Goal: Task Accomplishment & Management: Manage account settings

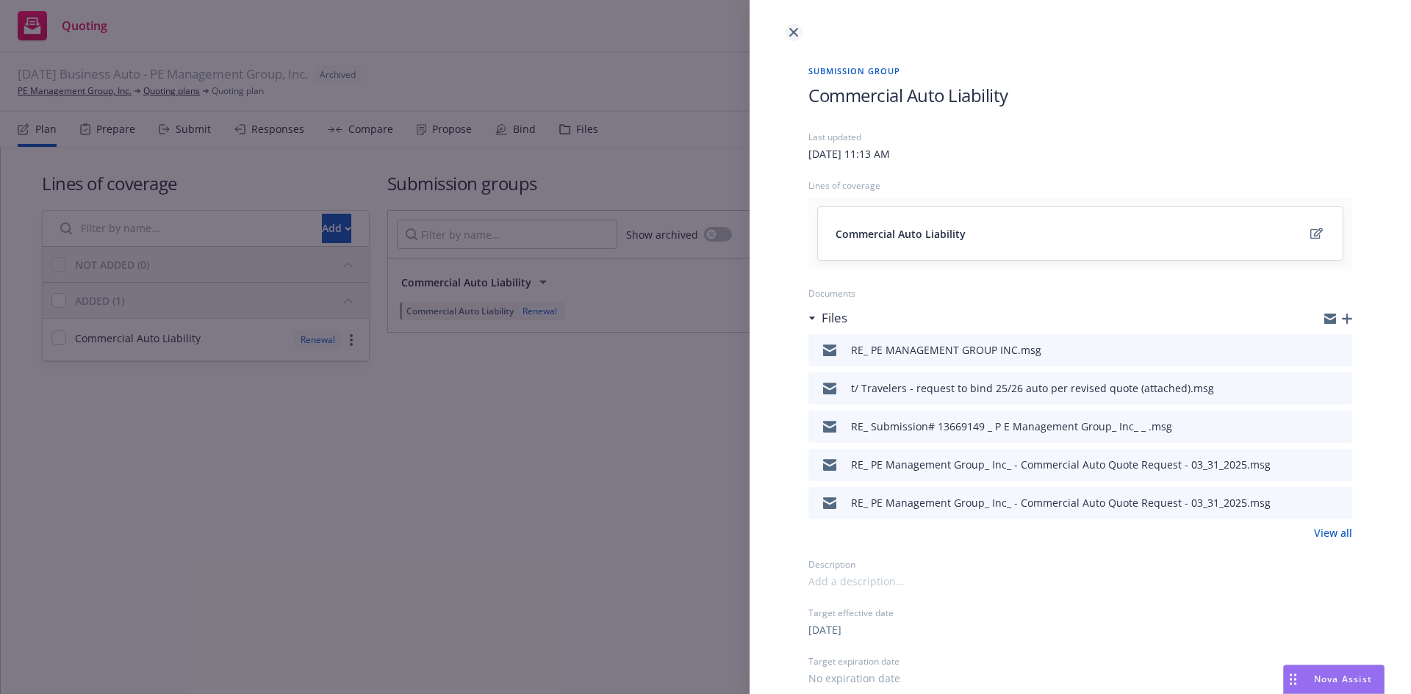
click at [797, 31] on icon "close" at bounding box center [793, 32] width 9 height 9
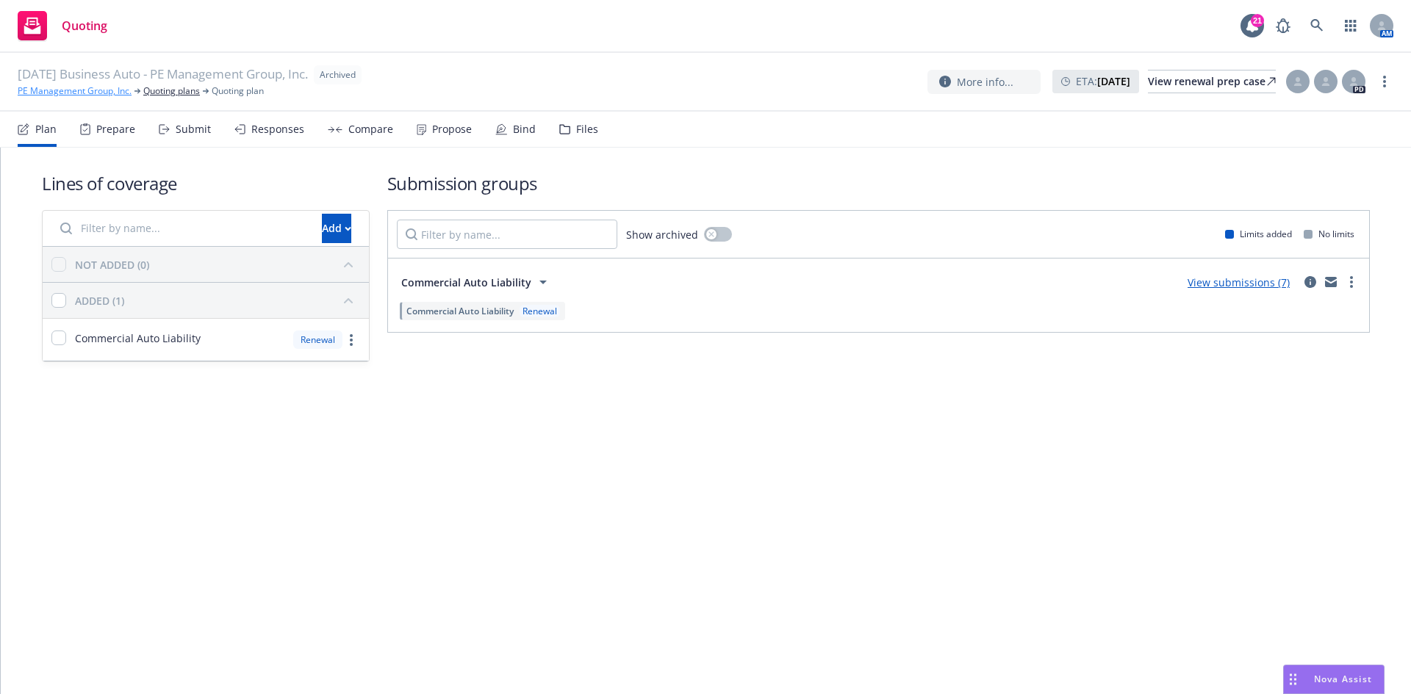
click at [87, 87] on link "PE Management Group, Inc." at bounding box center [75, 90] width 114 height 13
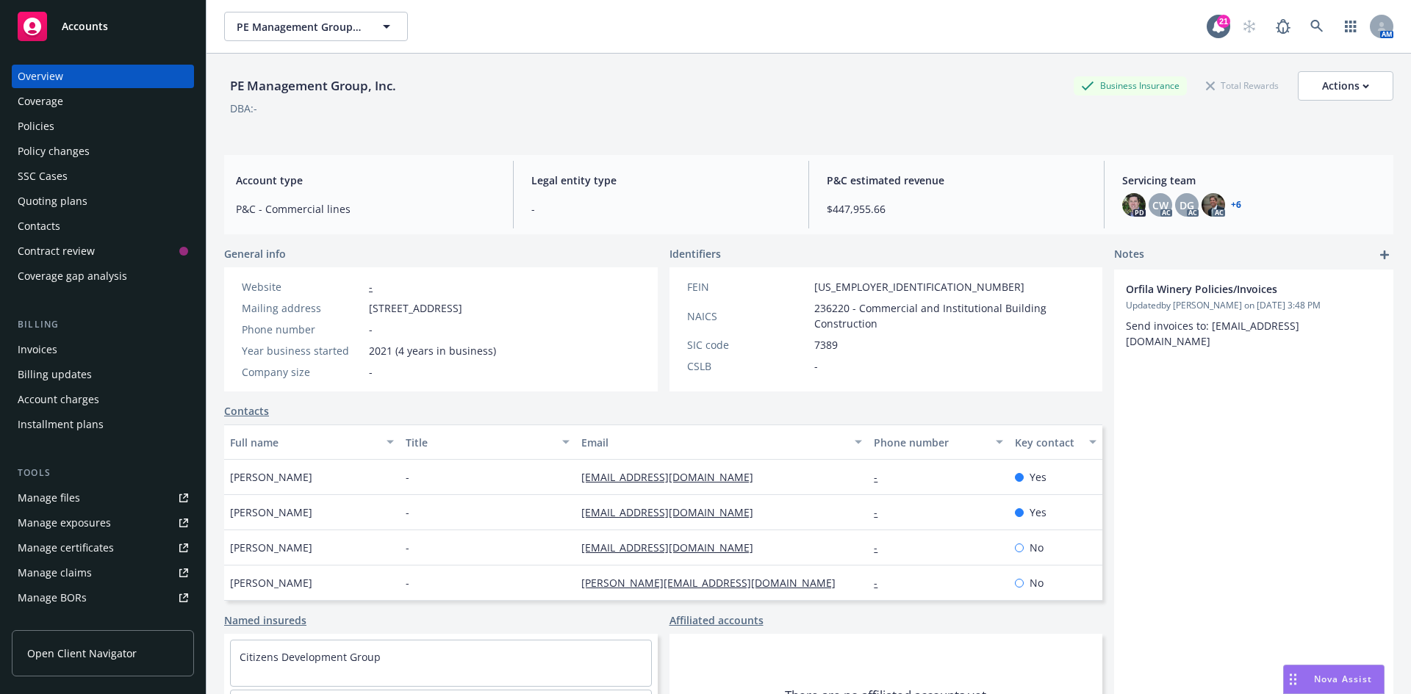
click at [101, 126] on div "Policies" at bounding box center [103, 127] width 170 height 24
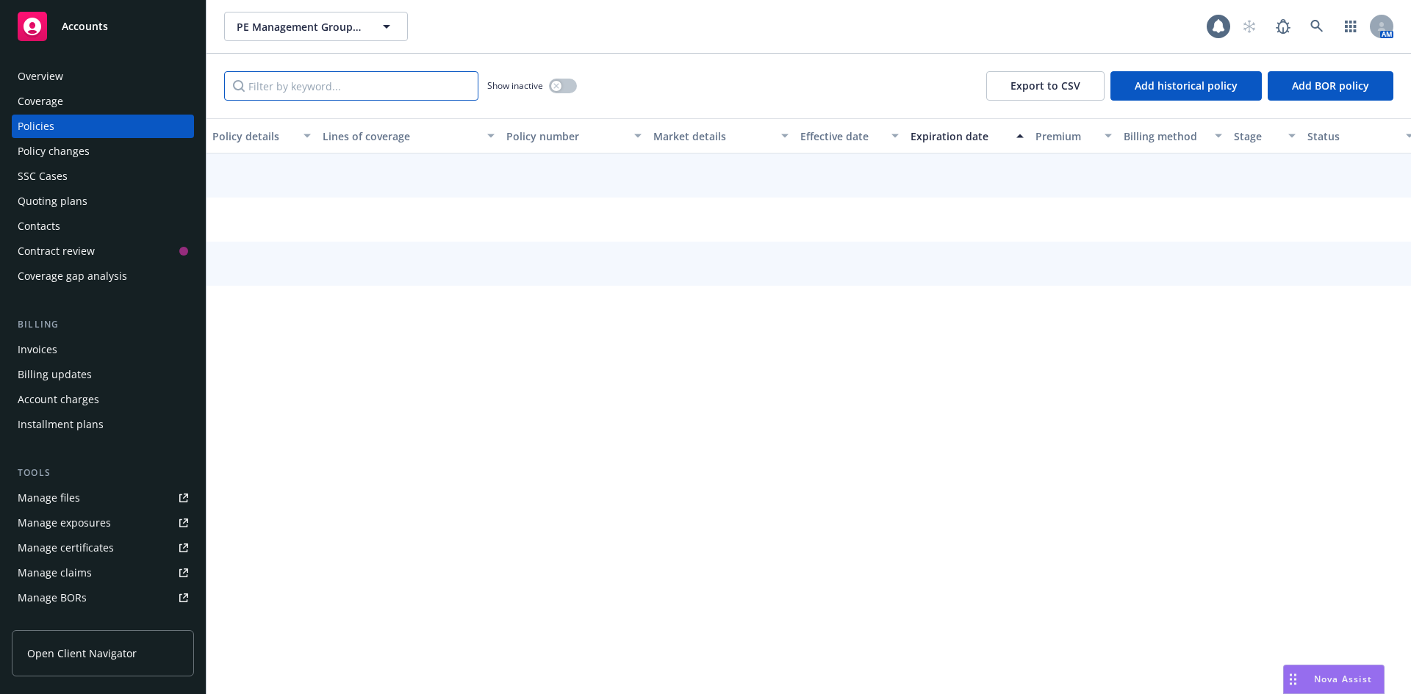
click at [404, 82] on input "Filter by keyword..." at bounding box center [351, 85] width 254 height 29
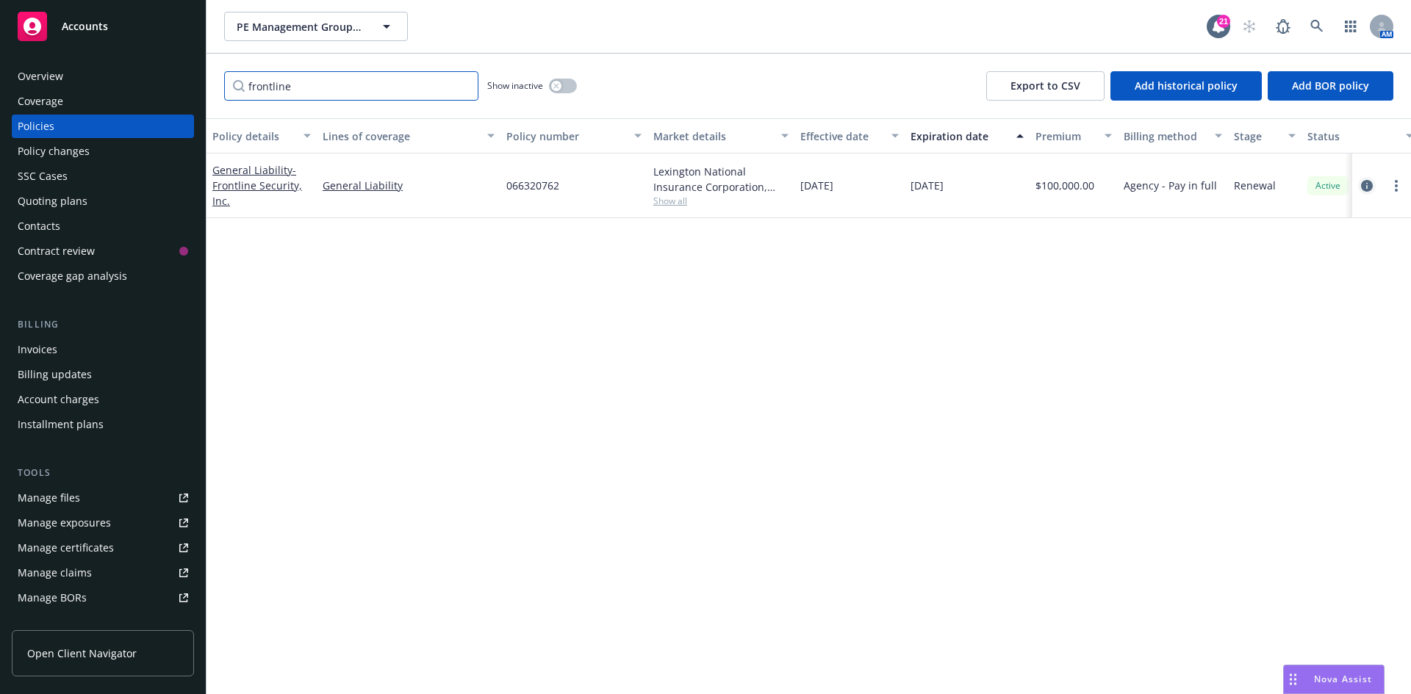
type input "frontline"
click at [1367, 186] on icon "circleInformation" at bounding box center [1367, 186] width 12 height 12
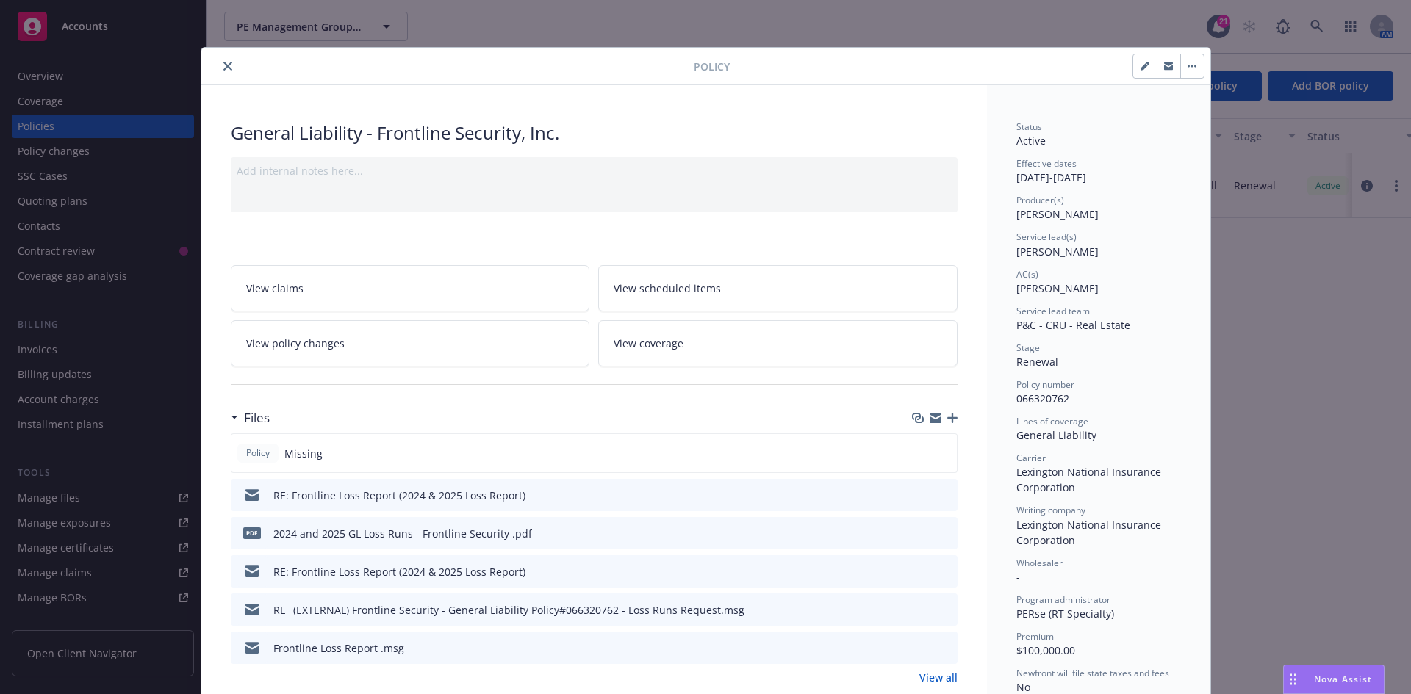
click at [223, 64] on icon "close" at bounding box center [227, 66] width 9 height 9
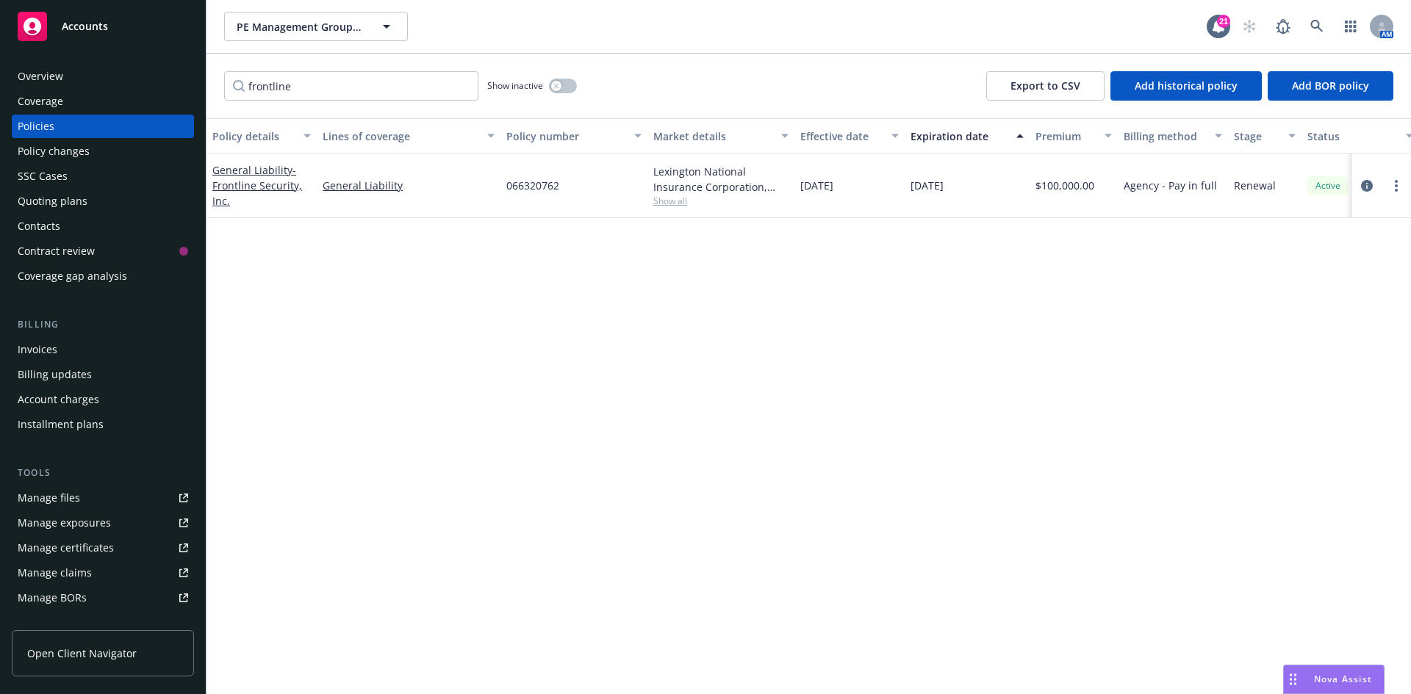
click at [84, 204] on div "Quoting plans" at bounding box center [53, 202] width 70 height 24
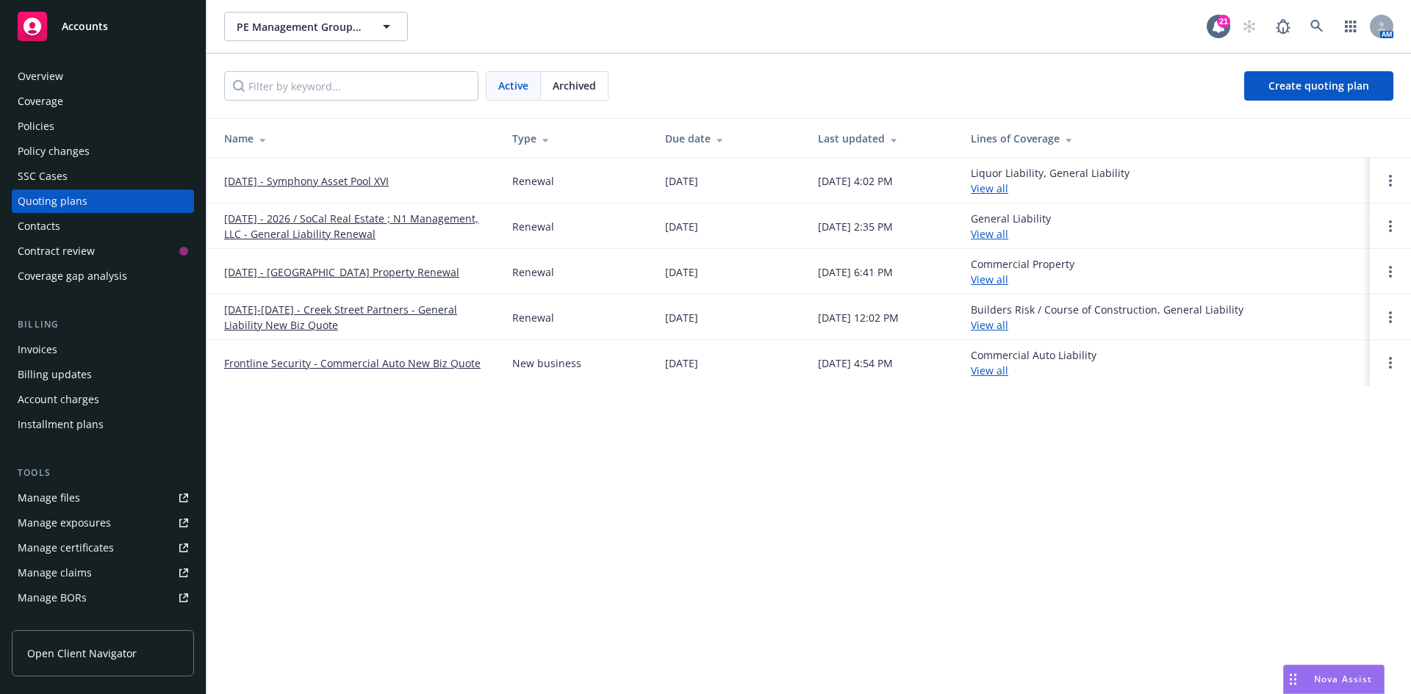
click at [588, 85] on span "Archived" at bounding box center [574, 85] width 43 height 15
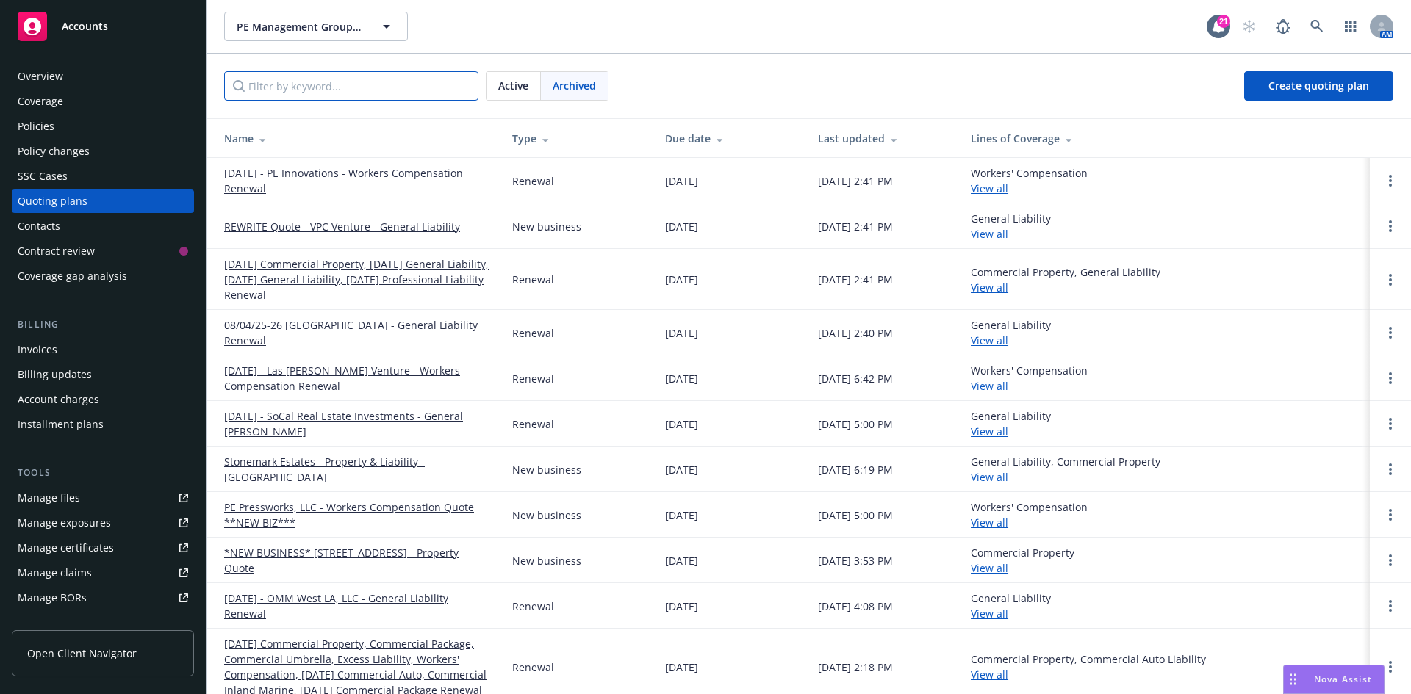
click at [362, 85] on input "Filter by keyword..." at bounding box center [351, 85] width 254 height 29
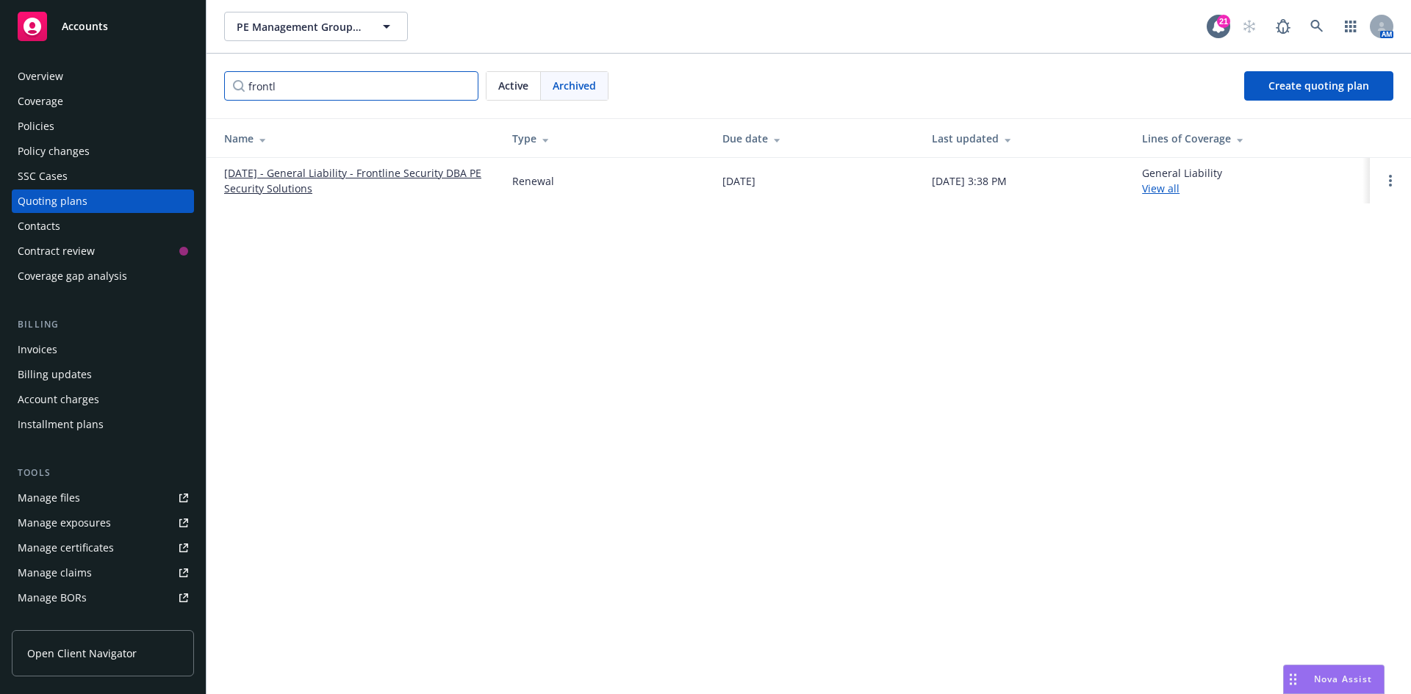
type input "frontl"
click at [381, 170] on link "5/13/2025 - General Liability - Frontline Security DBA PE Security Solutions" at bounding box center [356, 180] width 265 height 31
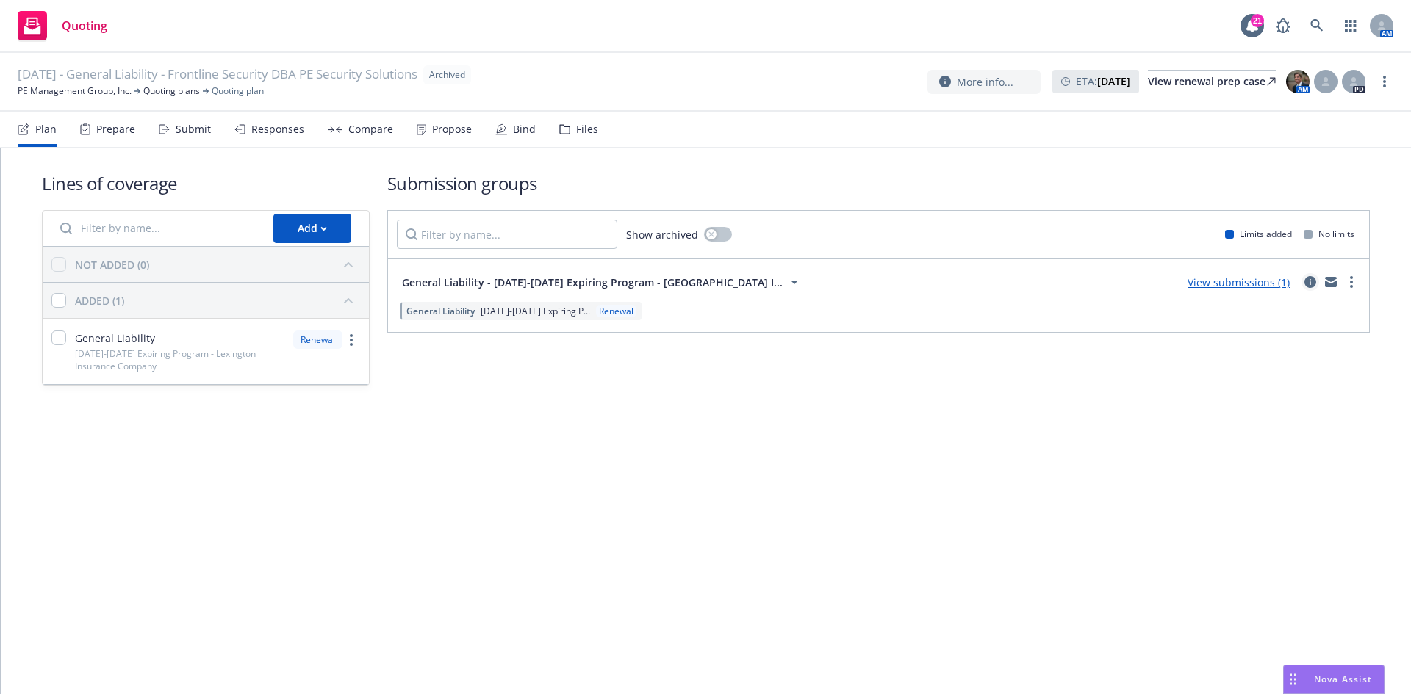
click at [1309, 276] on link "circleInformation" at bounding box center [1310, 282] width 18 height 18
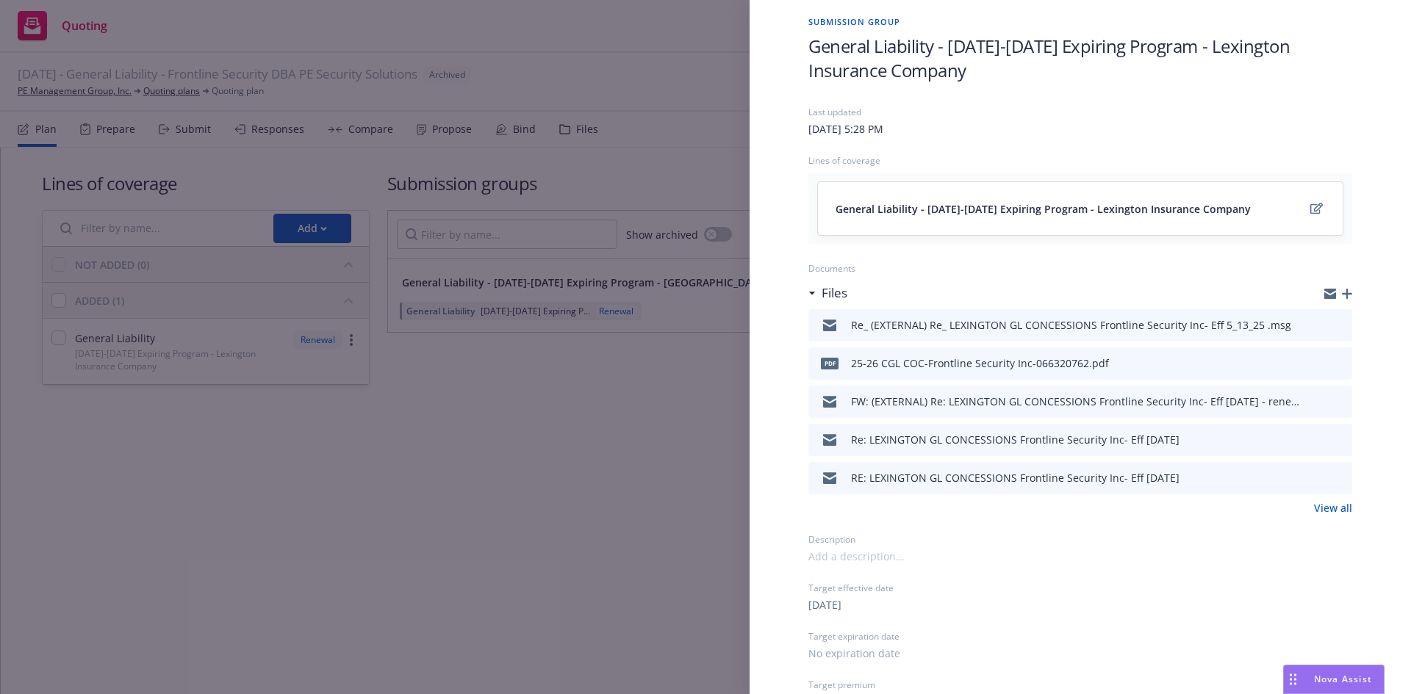
scroll to position [73, 0]
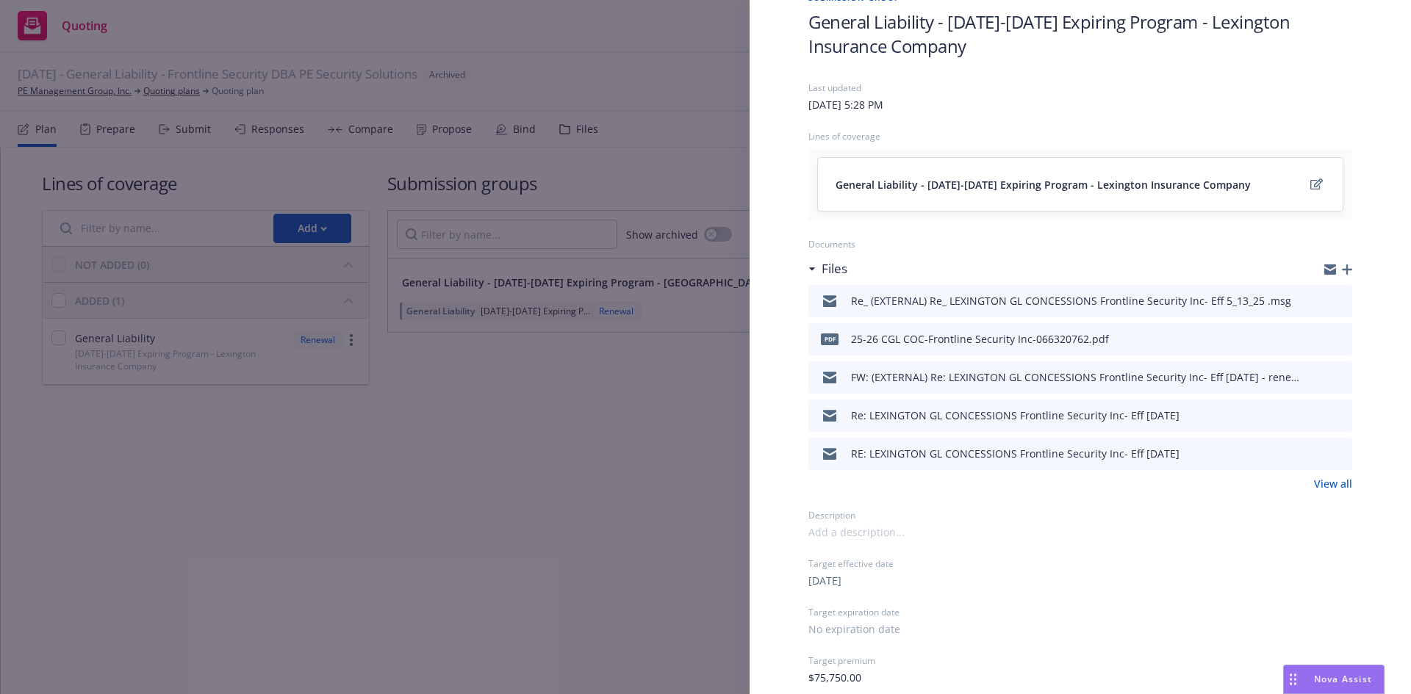
click at [1316, 480] on link "View all" at bounding box center [1333, 483] width 38 height 15
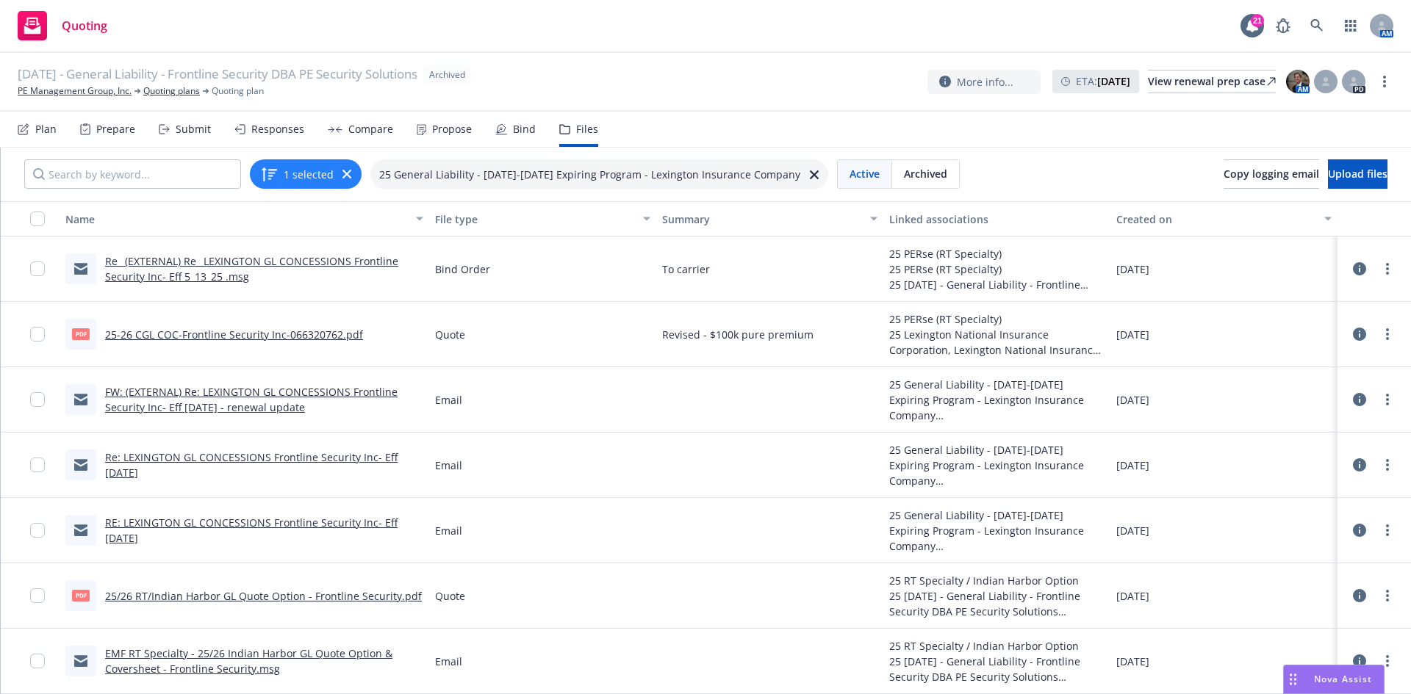
click at [265, 337] on link "25-26 CGL COC-Frontline Security Inc-066320762.pdf" at bounding box center [234, 335] width 258 height 14
click at [228, 264] on link "Re_ (EXTERNAL) Re_ LEXINGTON GL CONCESSIONS Frontline Security Inc- Eff 5_13_25…" at bounding box center [251, 268] width 293 height 29
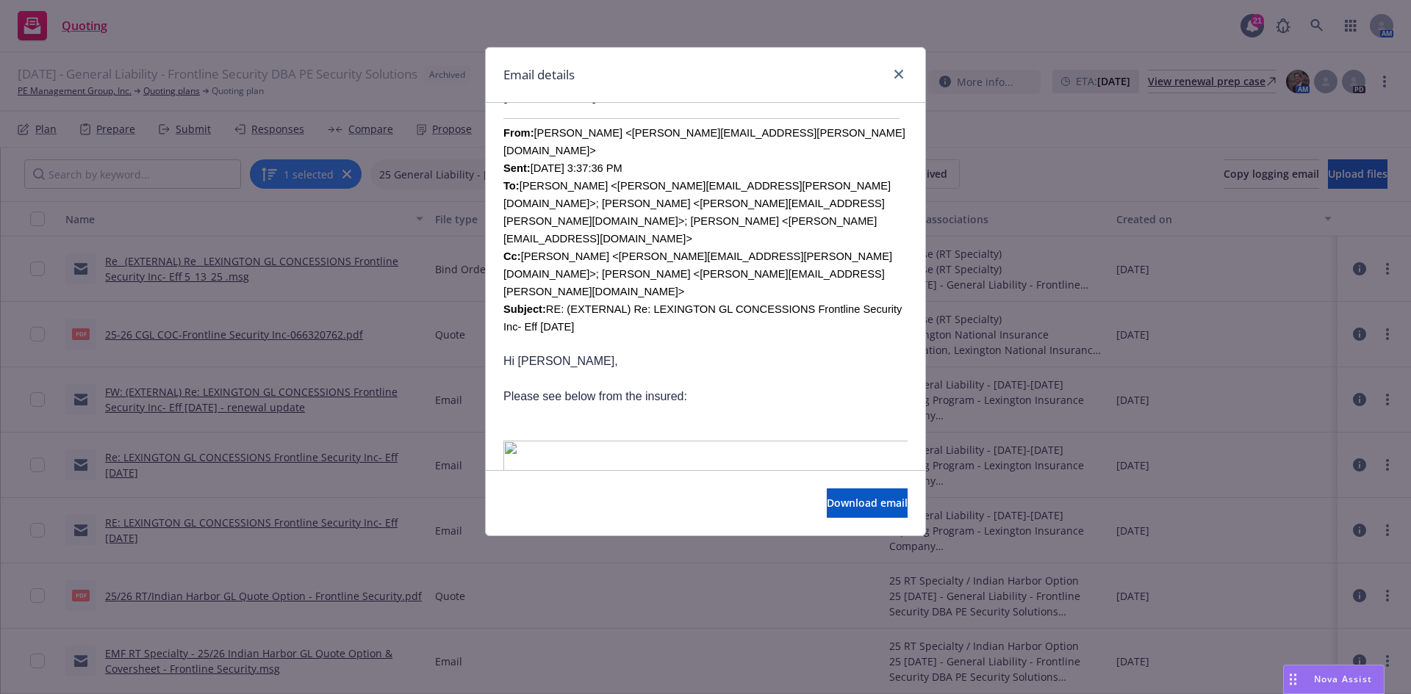
scroll to position [588, 0]
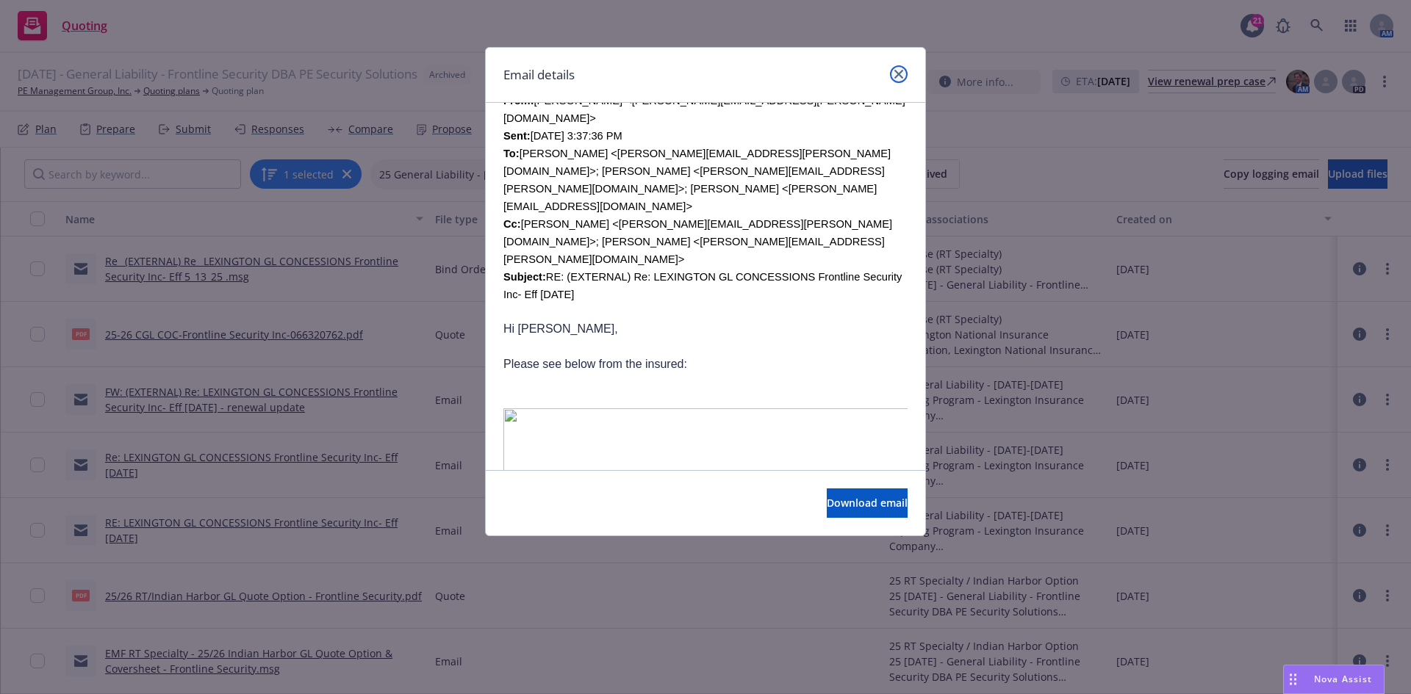
click at [897, 78] on icon "close" at bounding box center [898, 74] width 9 height 9
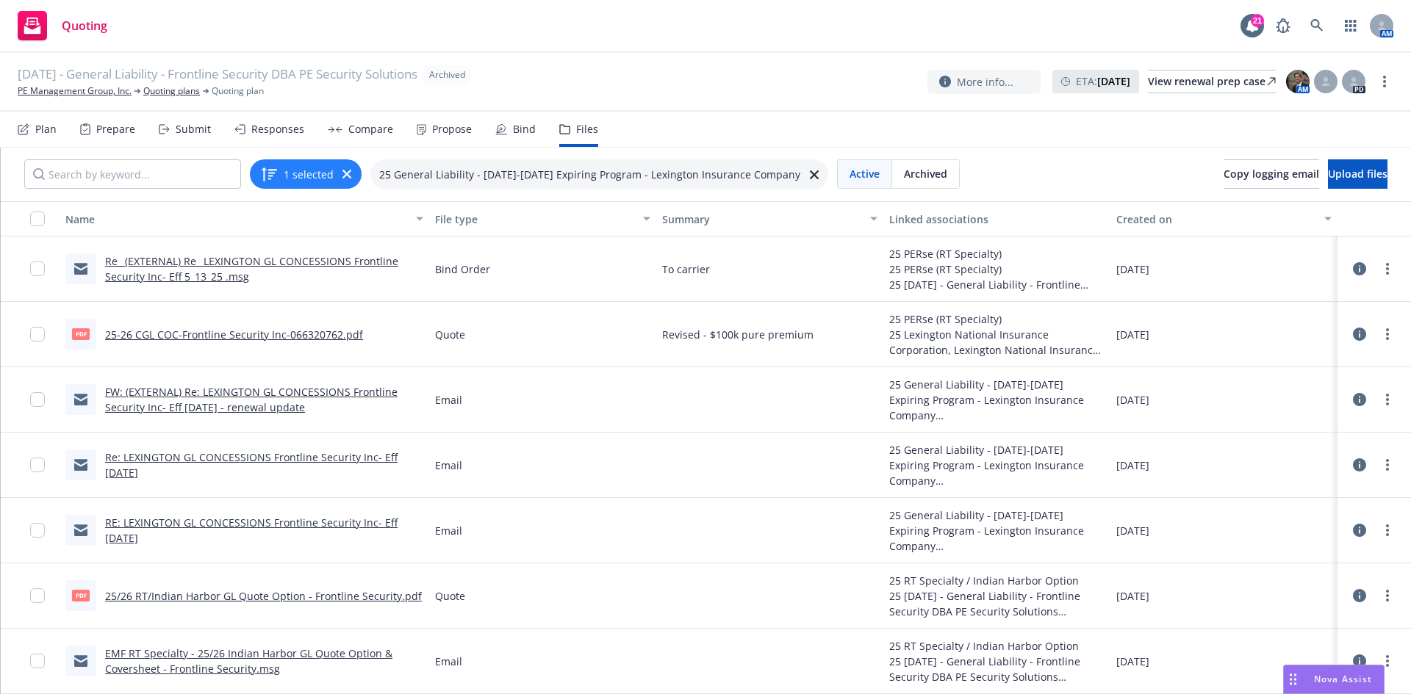
click at [271, 522] on link "RE: LEXINGTON GL CONCESSIONS Frontline Security Inc- Eff [DATE]" at bounding box center [251, 530] width 292 height 29
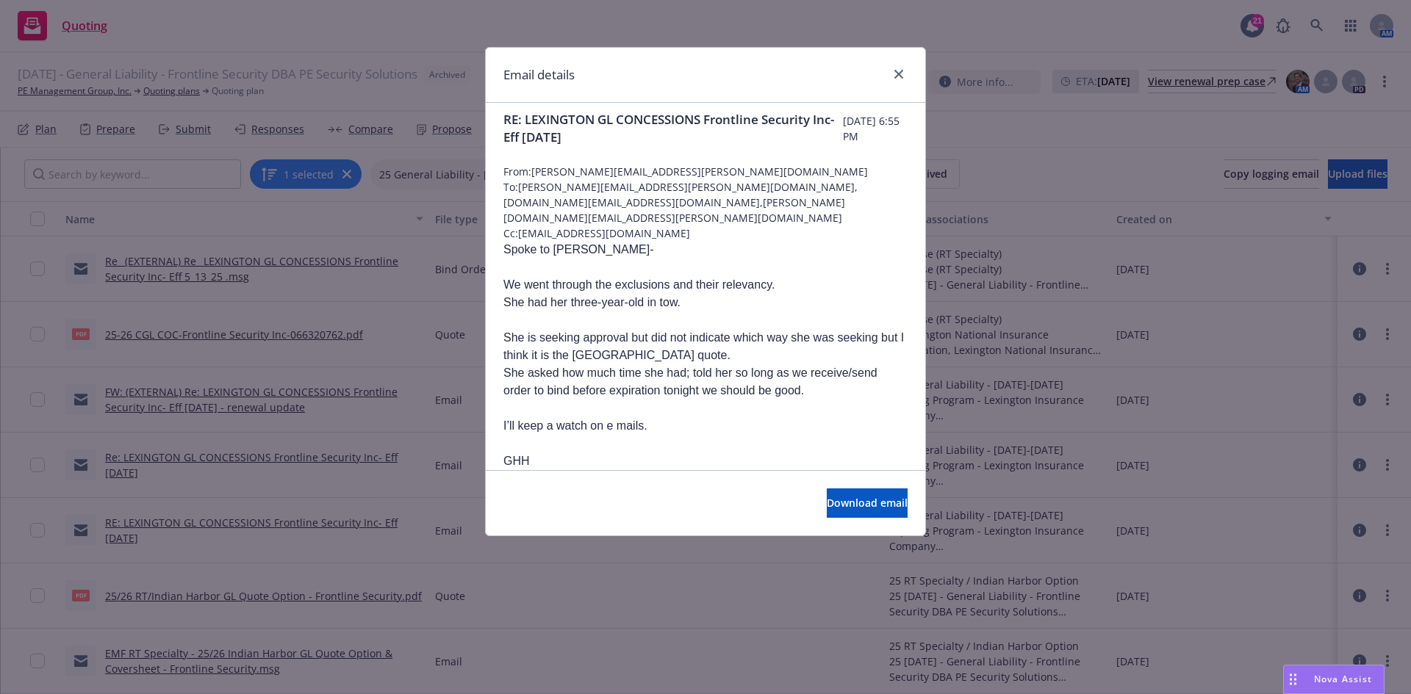
scroll to position [0, 0]
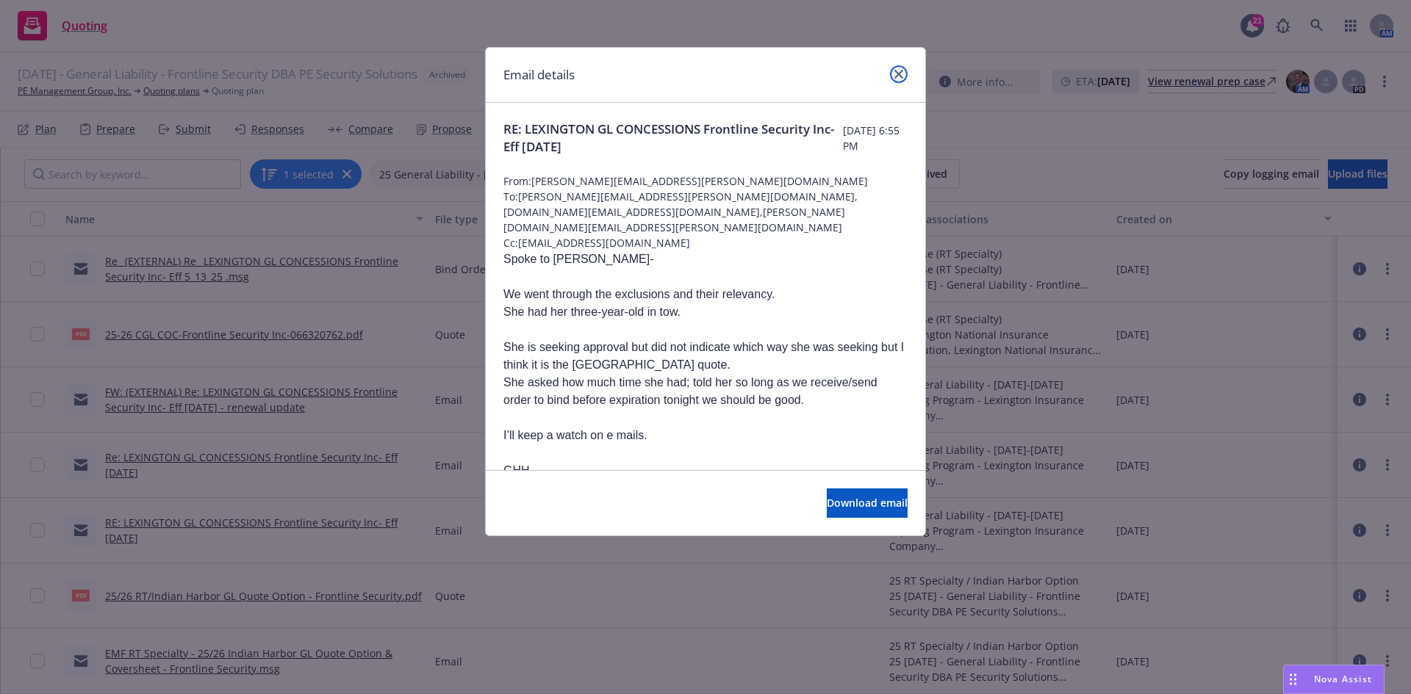
click at [903, 71] on link "close" at bounding box center [899, 74] width 18 height 18
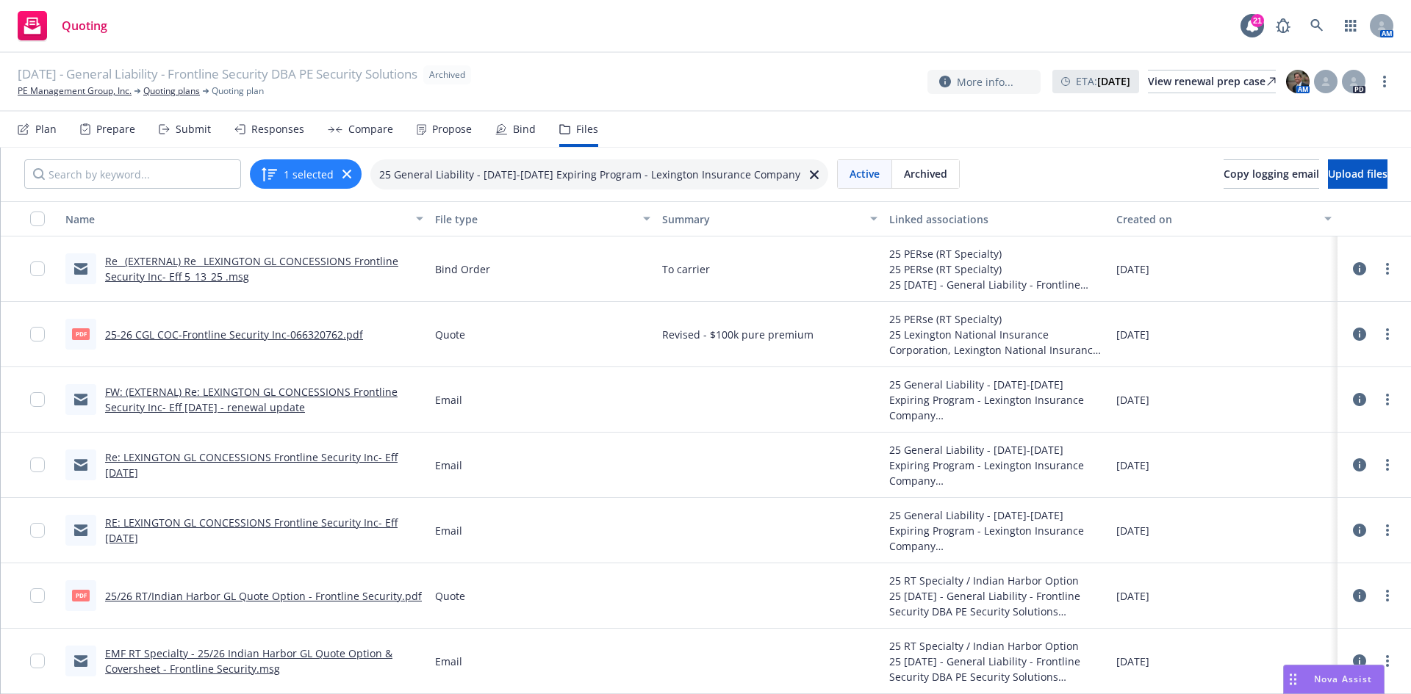
click at [175, 406] on link "FW: (EXTERNAL) Re: LEXINGTON GL CONCESSIONS Frontline Security Inc- Eff 5/13/25…" at bounding box center [251, 399] width 292 height 29
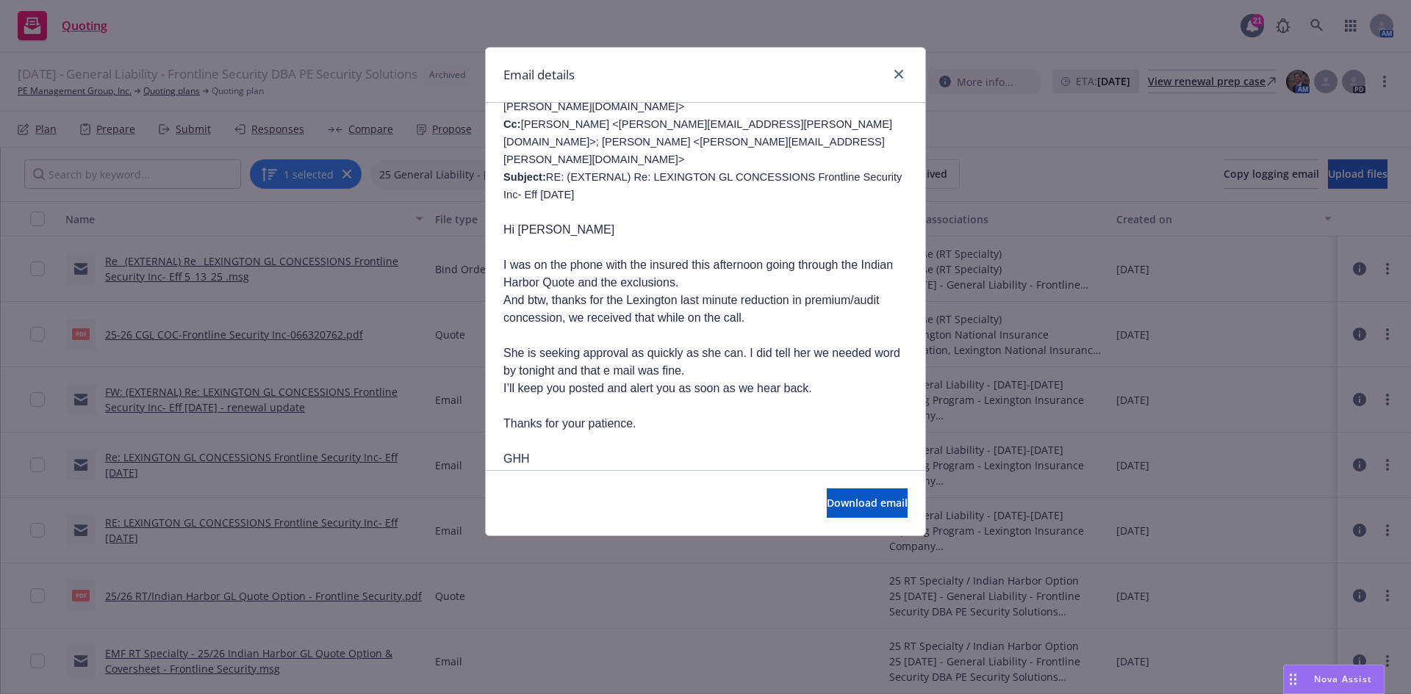
scroll to position [588, 0]
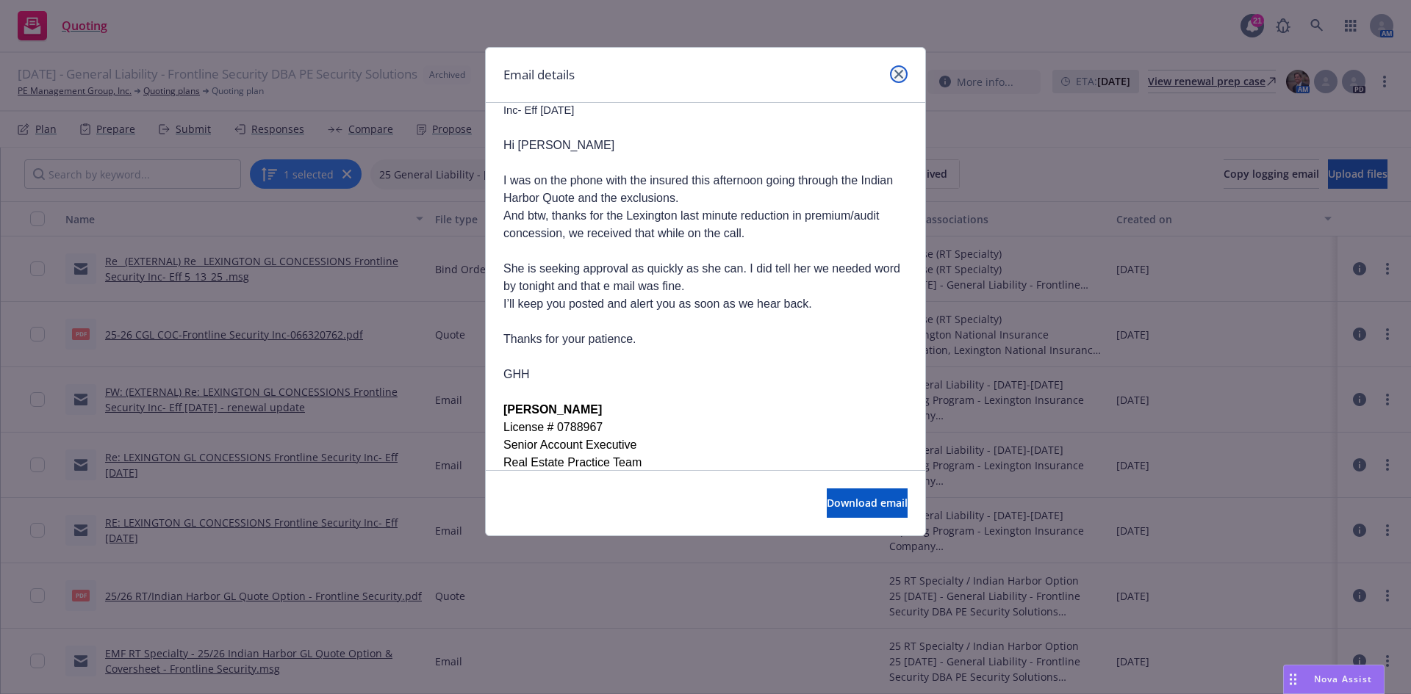
click at [896, 68] on link "close" at bounding box center [899, 74] width 18 height 18
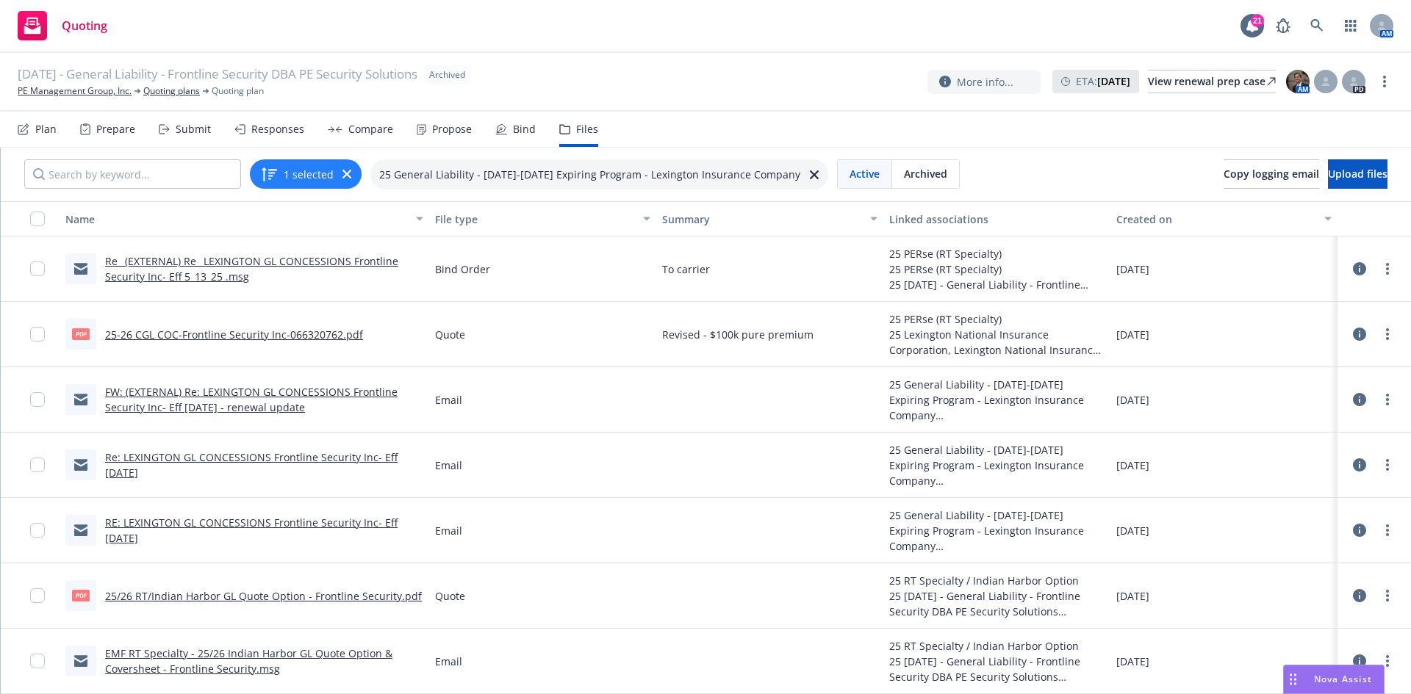
click at [363, 131] on div "Compare" at bounding box center [370, 129] width 45 height 12
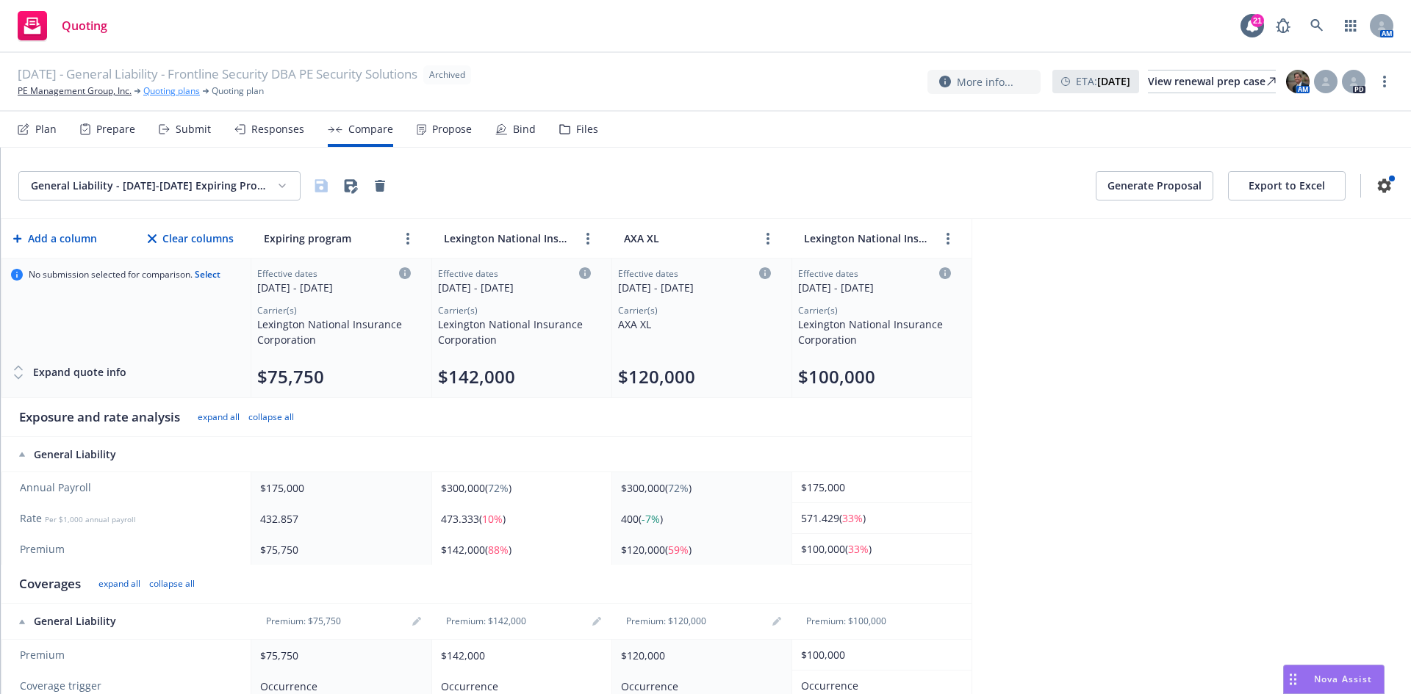
click at [184, 91] on link "Quoting plans" at bounding box center [171, 90] width 57 height 13
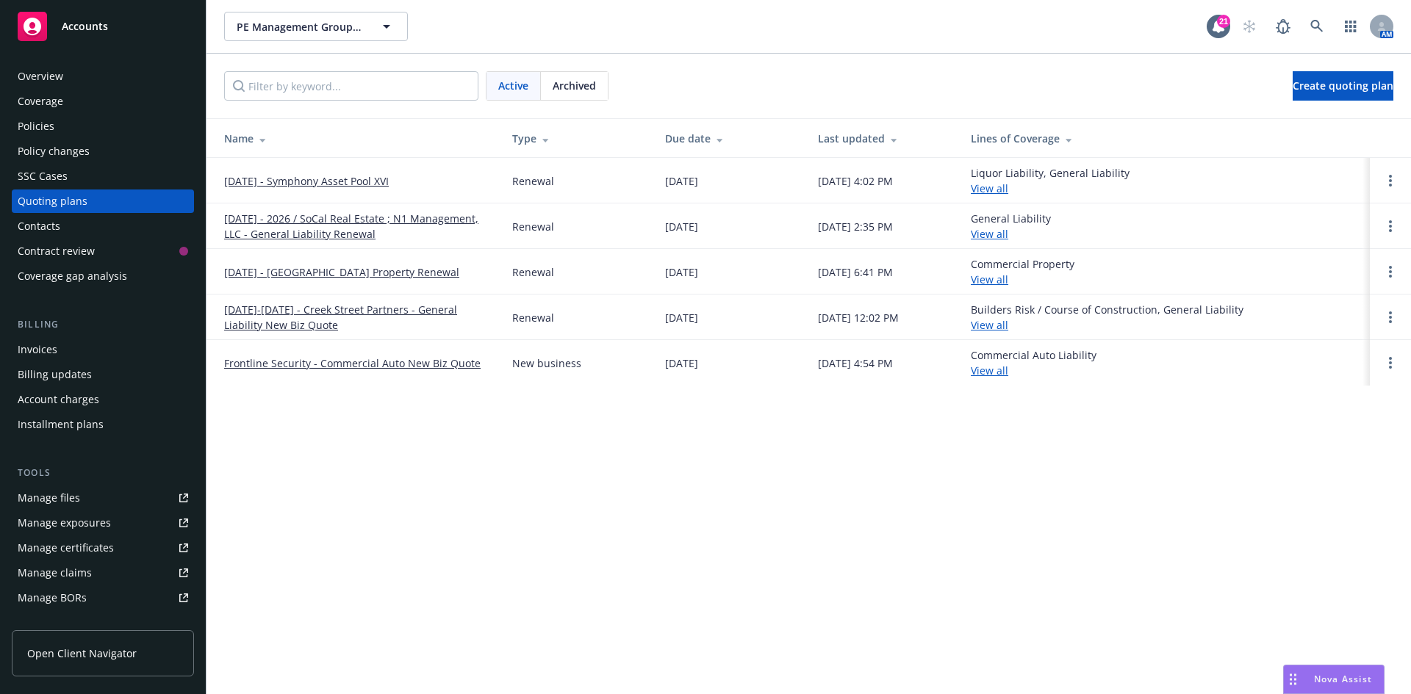
click at [594, 97] on div "Archived" at bounding box center [574, 86] width 67 height 28
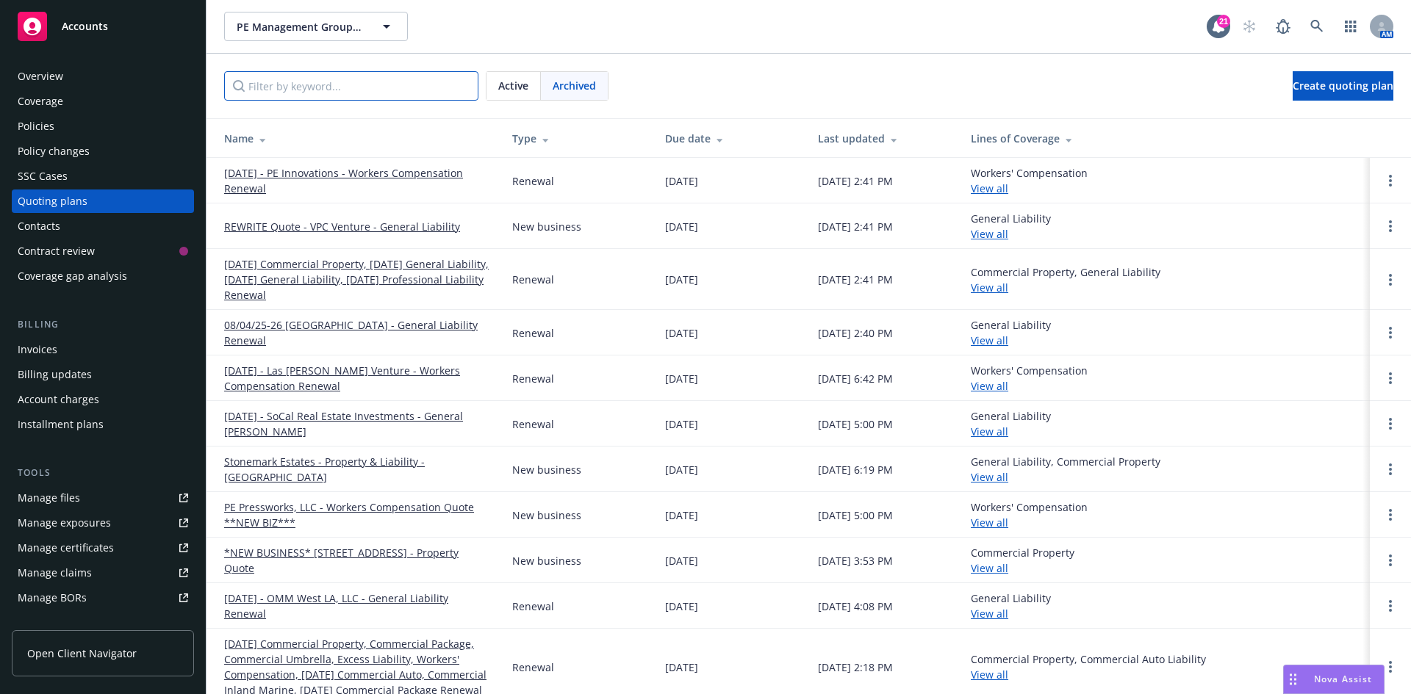
click at [339, 84] on input "Filter by keyword..." at bounding box center [351, 85] width 254 height 29
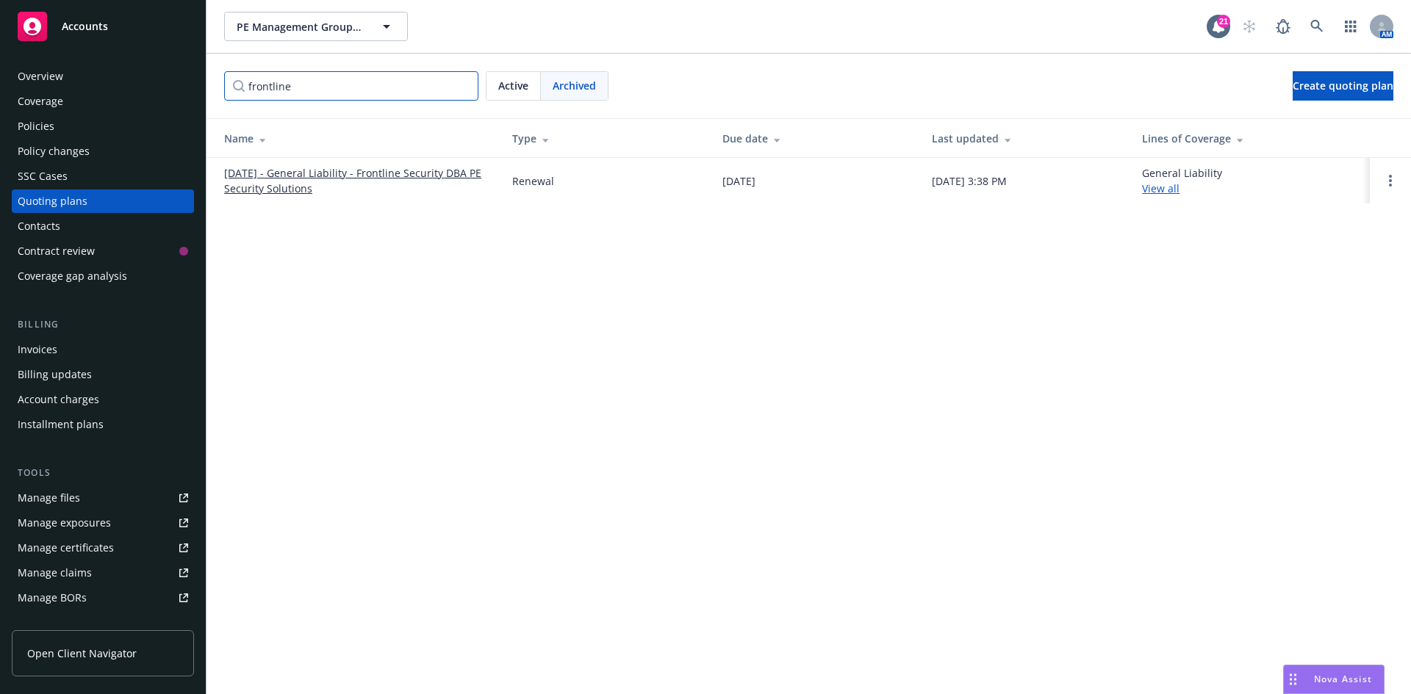
type input "frontline"
click at [331, 167] on link "5/13/2025 - General Liability - Frontline Security DBA PE Security Solutions" at bounding box center [356, 180] width 265 height 31
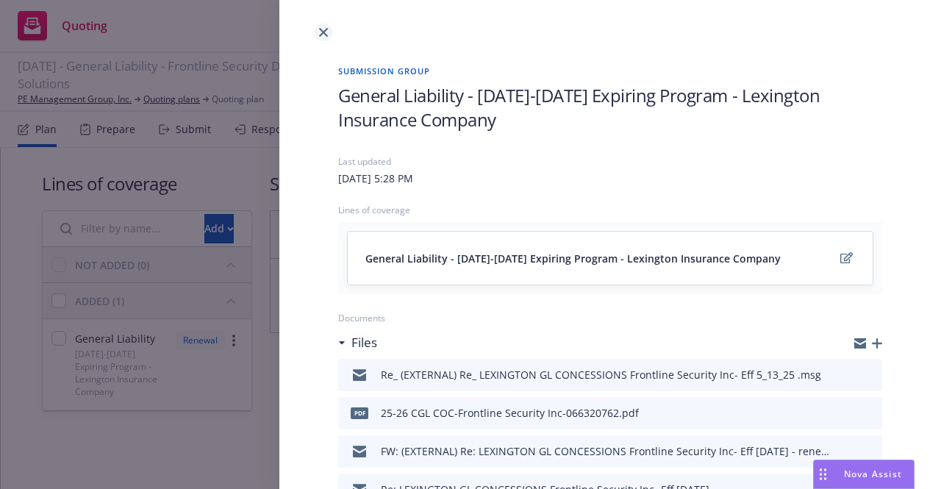
click at [322, 36] on icon "close" at bounding box center [323, 32] width 9 height 9
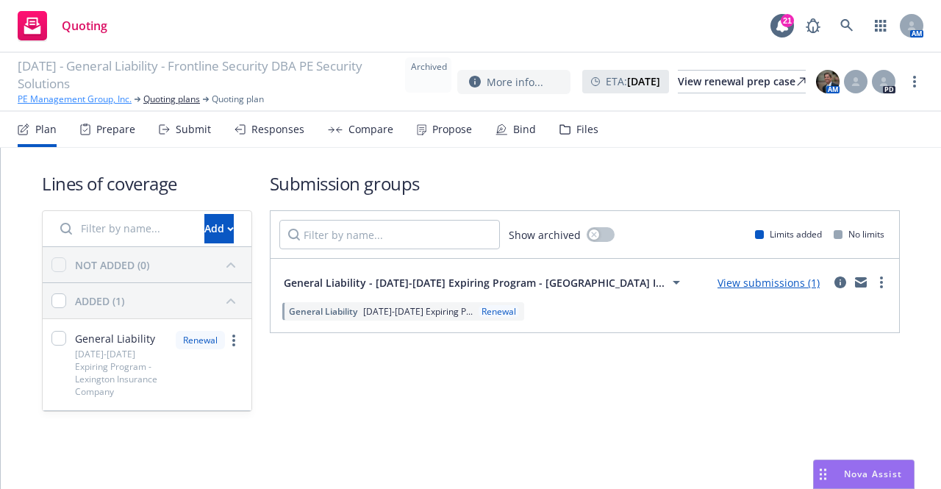
click at [95, 98] on link "PE Management Group, Inc." at bounding box center [75, 99] width 114 height 13
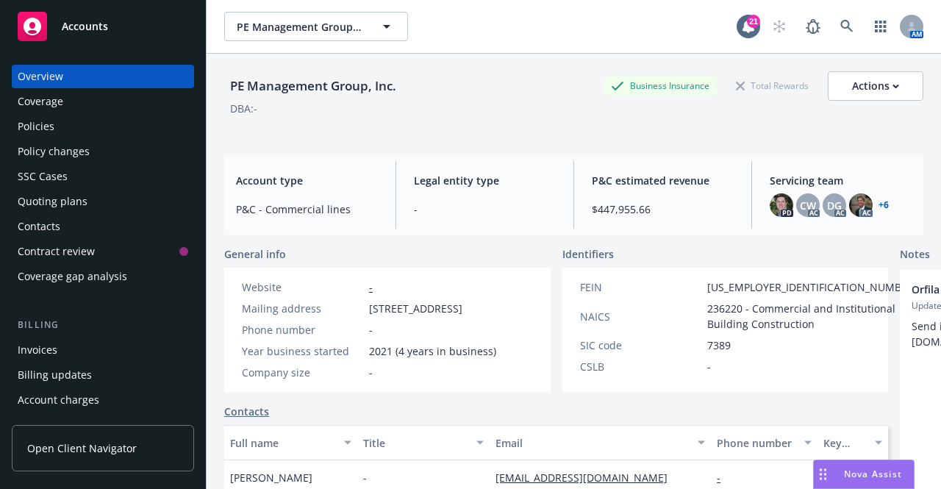
click at [63, 352] on div "Invoices" at bounding box center [103, 350] width 170 height 24
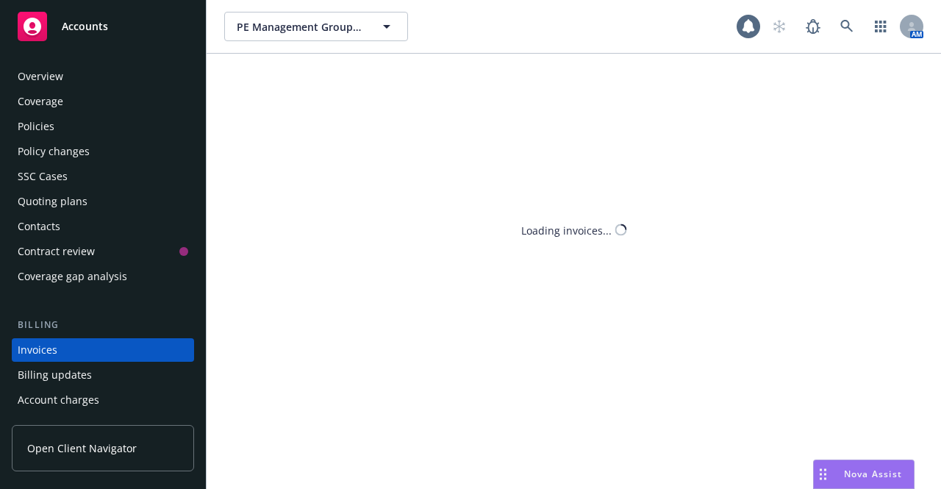
scroll to position [82, 0]
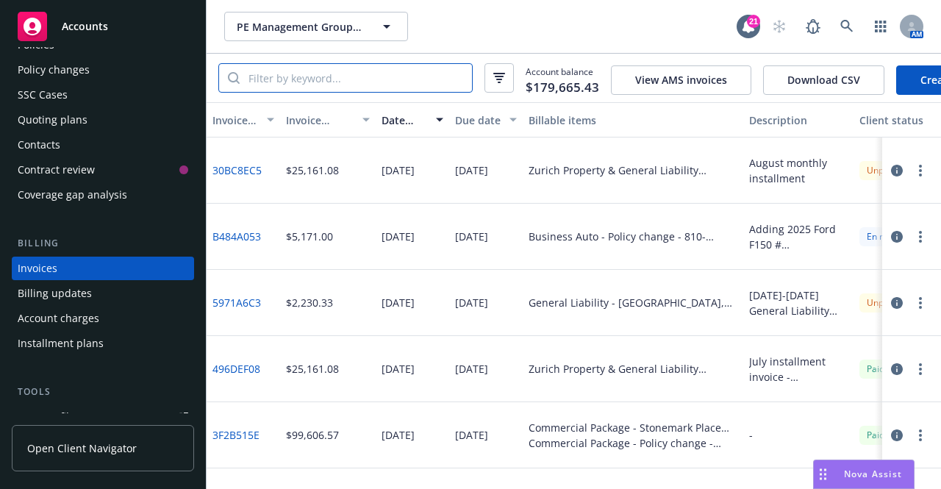
click at [330, 77] on input "search" at bounding box center [356, 78] width 232 height 28
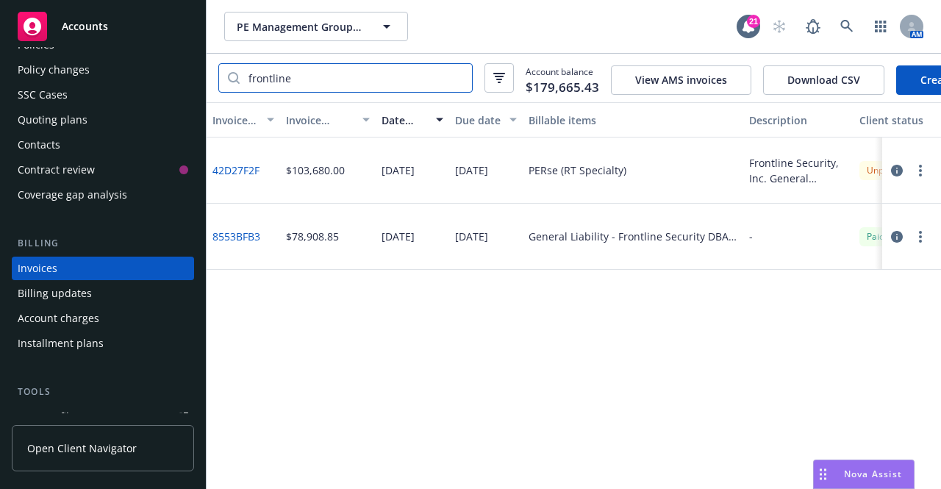
scroll to position [0, 1]
type input "frontline"
click at [249, 178] on link "42D27F2F" at bounding box center [235, 169] width 47 height 15
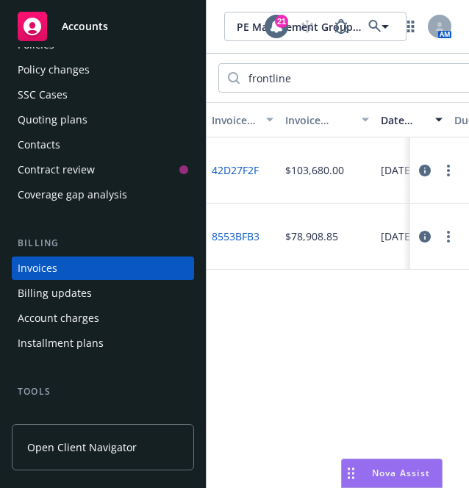
click at [445, 179] on button "button" at bounding box center [448, 171] width 18 height 18
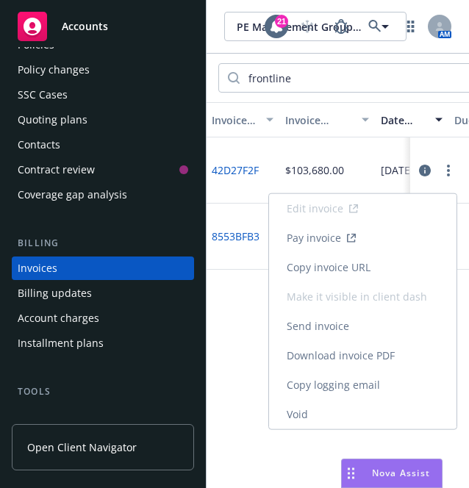
click at [328, 361] on link "Download invoice PDF" at bounding box center [362, 355] width 187 height 29
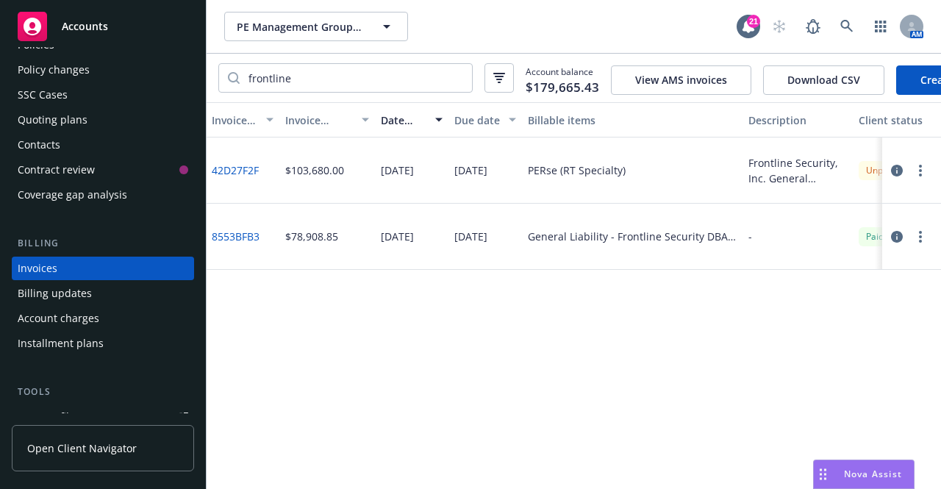
click at [852, 469] on span "Nova Assist" at bounding box center [873, 473] width 58 height 12
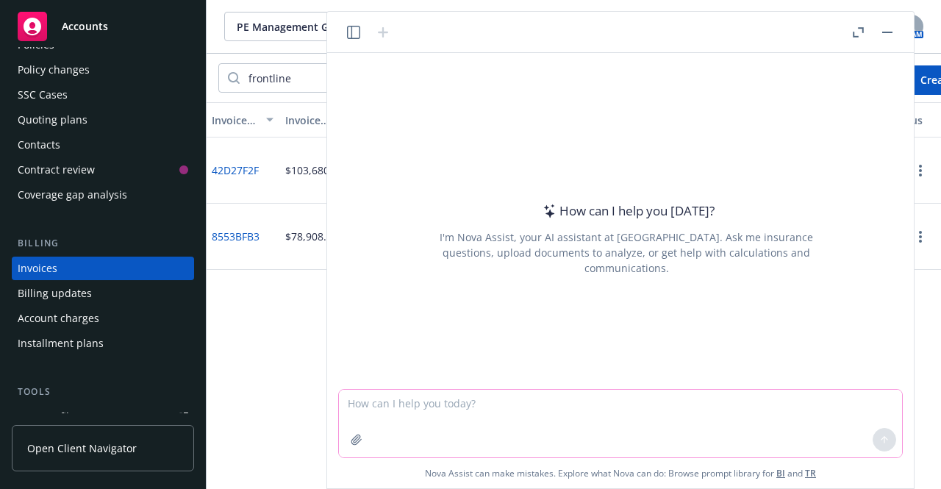
click at [568, 417] on textarea at bounding box center [620, 423] width 563 height 68
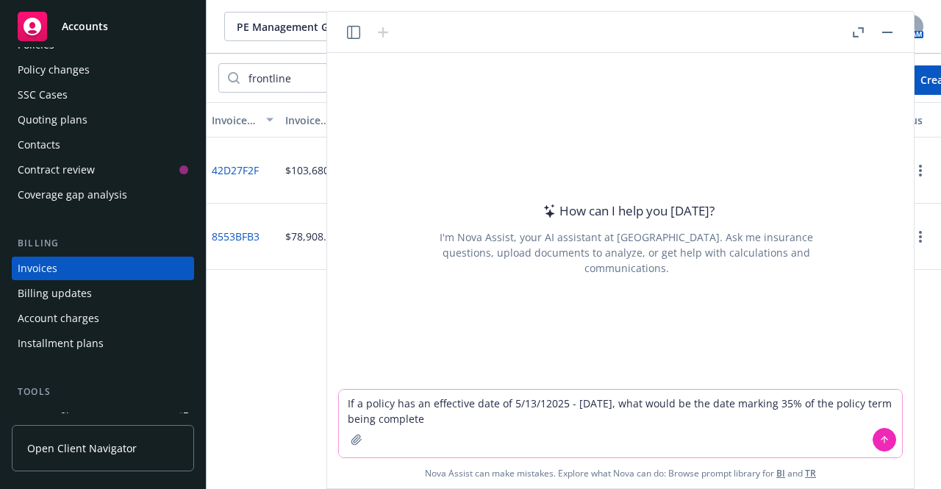
type textarea "If a policy has an effective date of 5/13/12025 - [DATE], what would be the dat…"
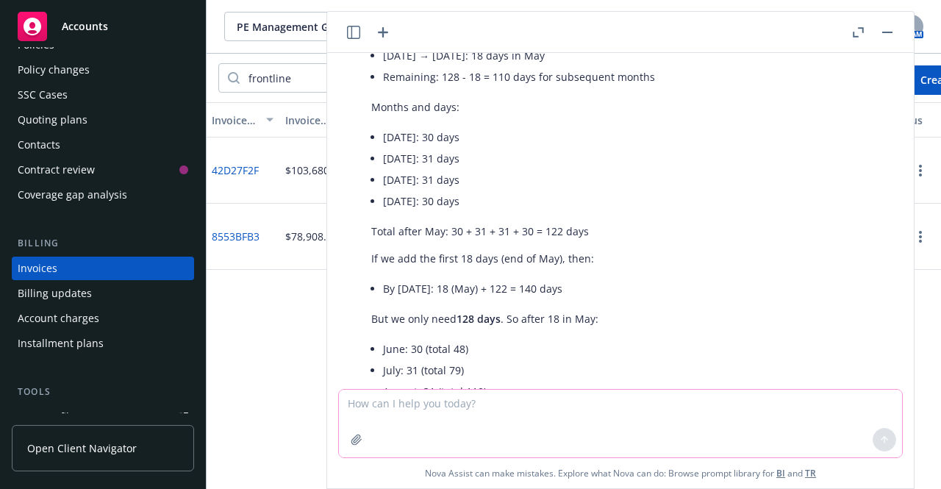
scroll to position [606, 0]
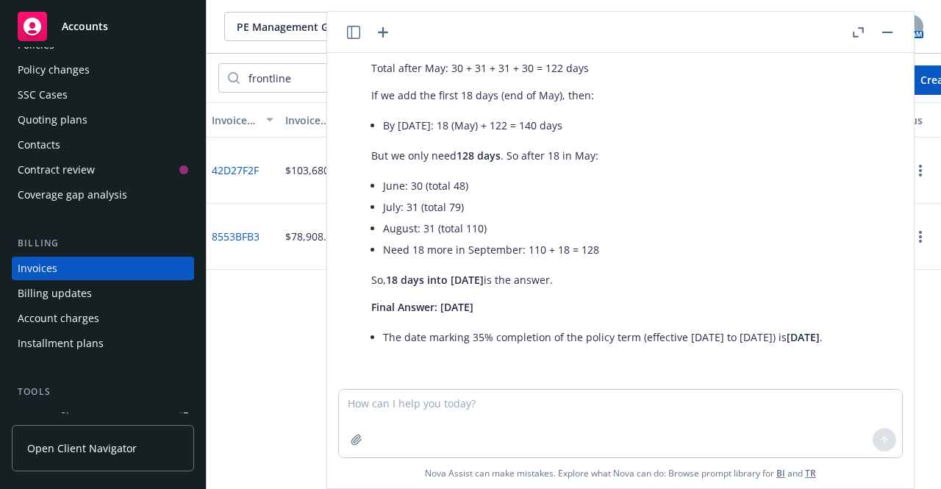
click at [287, 341] on div "Invoice ID Invoice amount Date issued Due date Billable items Description Clien…" at bounding box center [573, 295] width 734 height 386
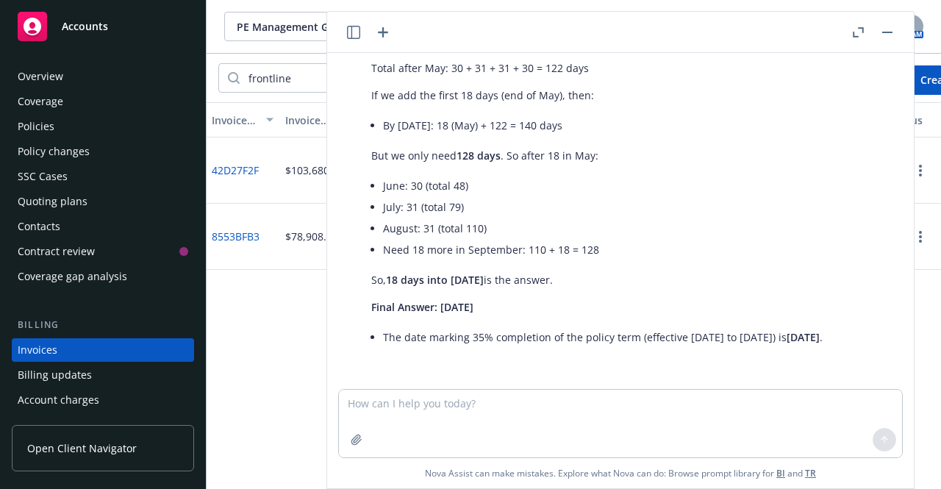
click at [883, 29] on button "button" at bounding box center [887, 33] width 18 height 18
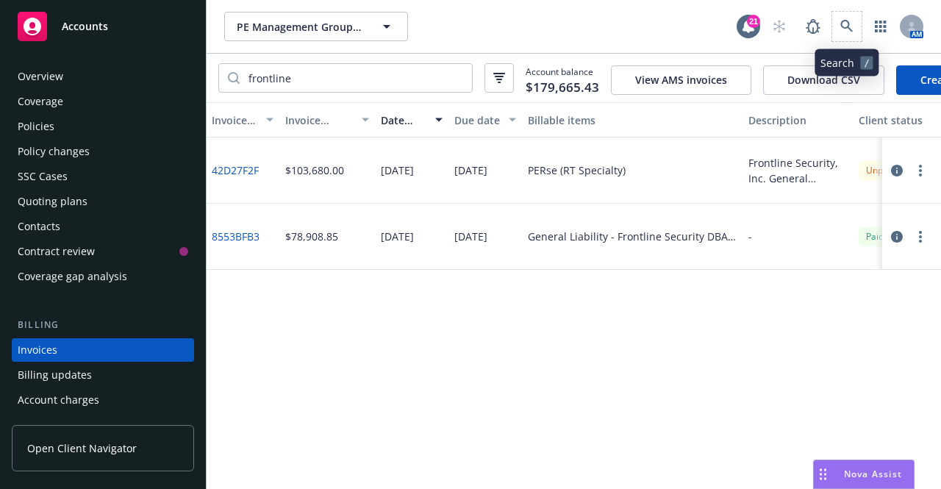
click at [835, 15] on span at bounding box center [846, 26] width 29 height 29
click at [842, 21] on icon at bounding box center [846, 26] width 12 height 12
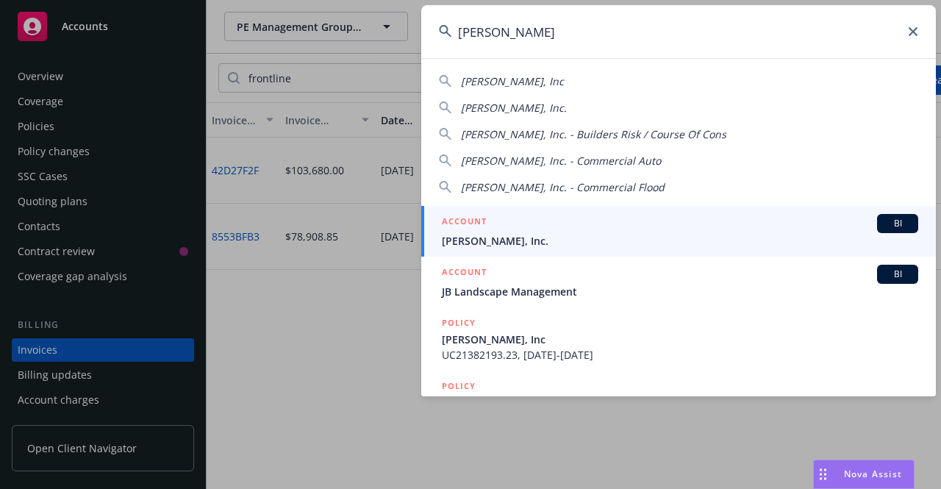
type input "jb mattes"
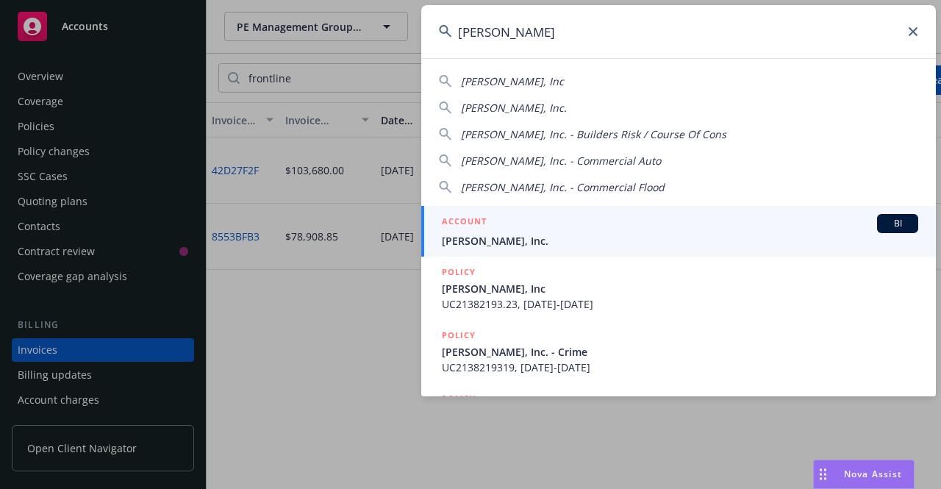
click at [839, 476] on div "Nova Assist" at bounding box center [873, 473] width 82 height 12
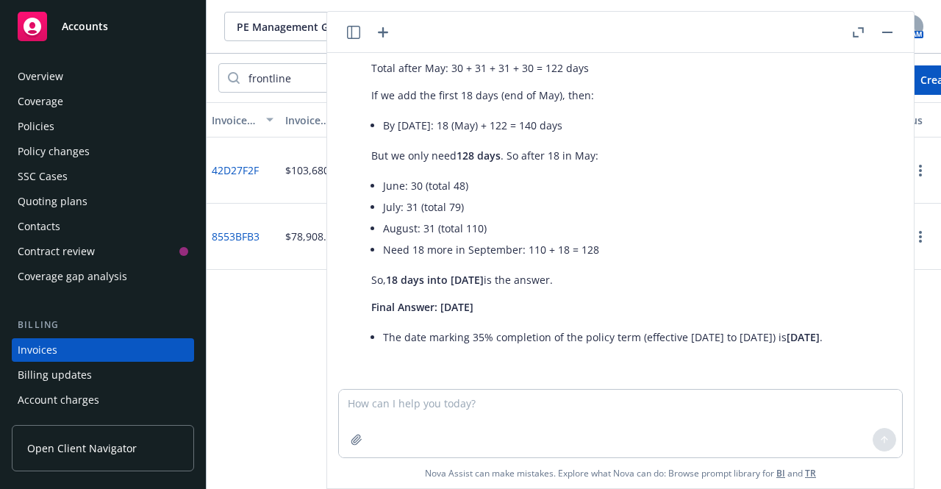
click at [839, 476] on div "If a policy has an effective date of 5/13/12025 - 5/13/2026, what would be the …" at bounding box center [620, 270] width 586 height 435
click at [893, 35] on button "button" at bounding box center [887, 33] width 18 height 18
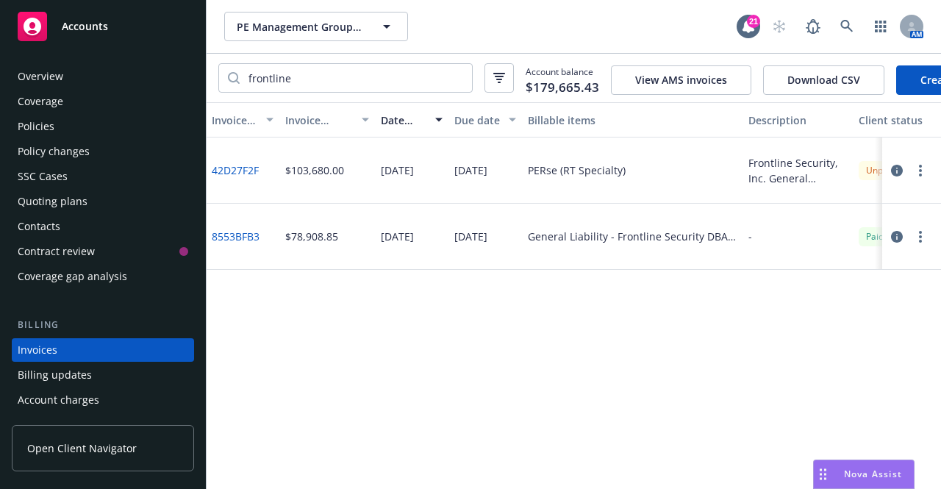
click at [297, 298] on div "Invoice ID Invoice amount Date issued Due date Billable items Description Clien…" at bounding box center [573, 295] width 734 height 386
click at [839, 24] on link at bounding box center [846, 26] width 29 height 29
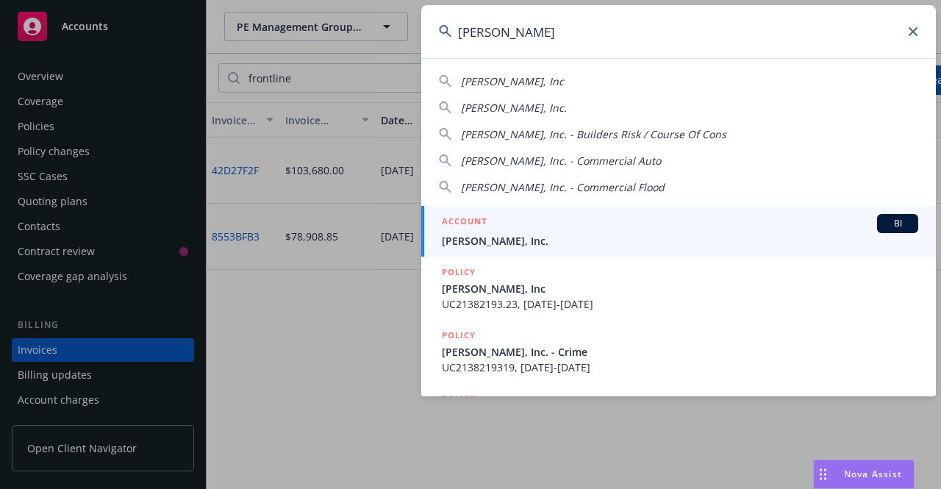
type input "jb matte"
click at [675, 226] on div "ACCOUNT BI" at bounding box center [680, 223] width 476 height 19
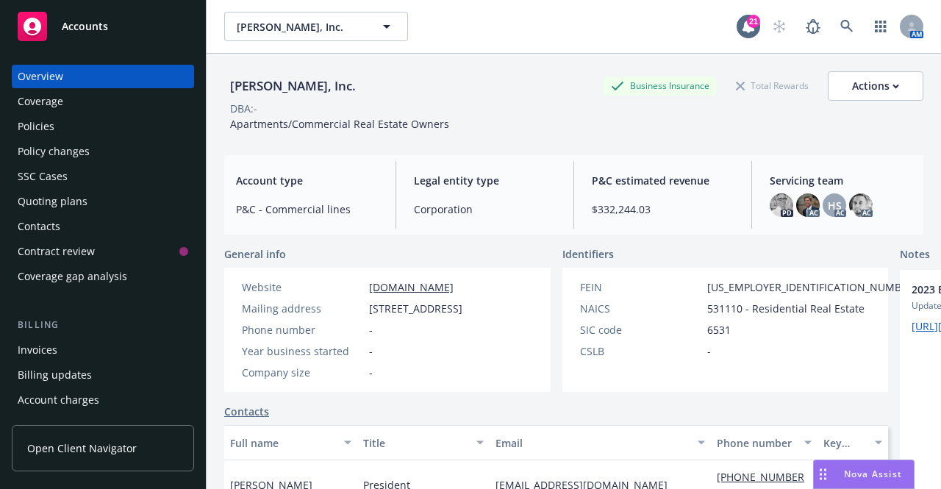
click at [67, 115] on div "Policies" at bounding box center [103, 127] width 170 height 24
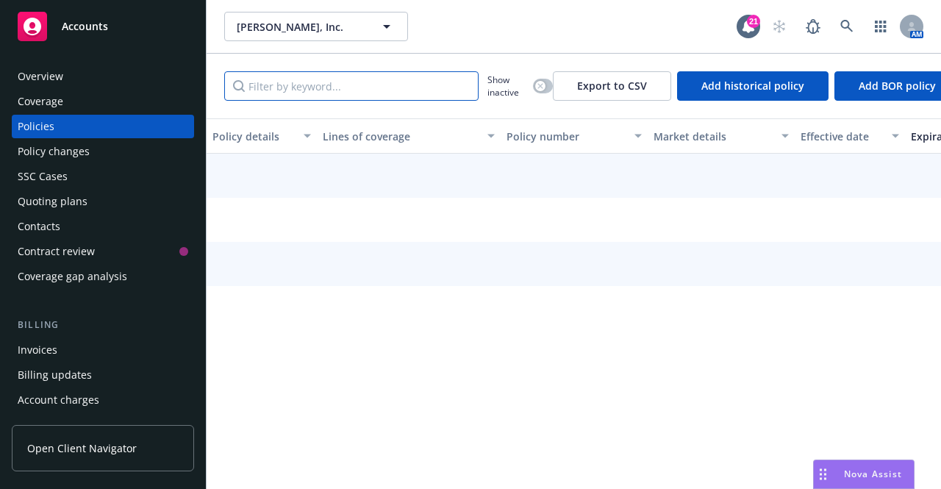
click at [324, 74] on input "Filter by keyword..." at bounding box center [351, 85] width 254 height 29
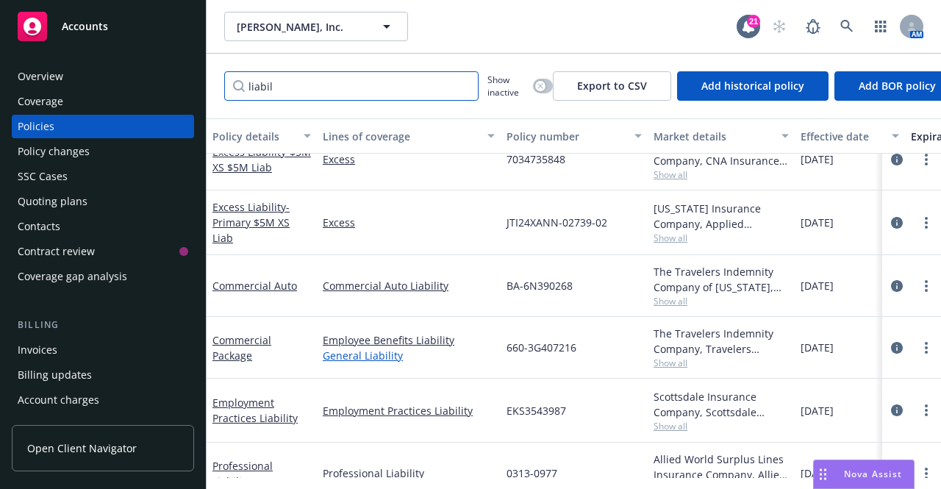
scroll to position [90, 0]
type input "liabil"
click at [434, 367] on div "Employee Benefits Liability General Liability" at bounding box center [409, 347] width 184 height 62
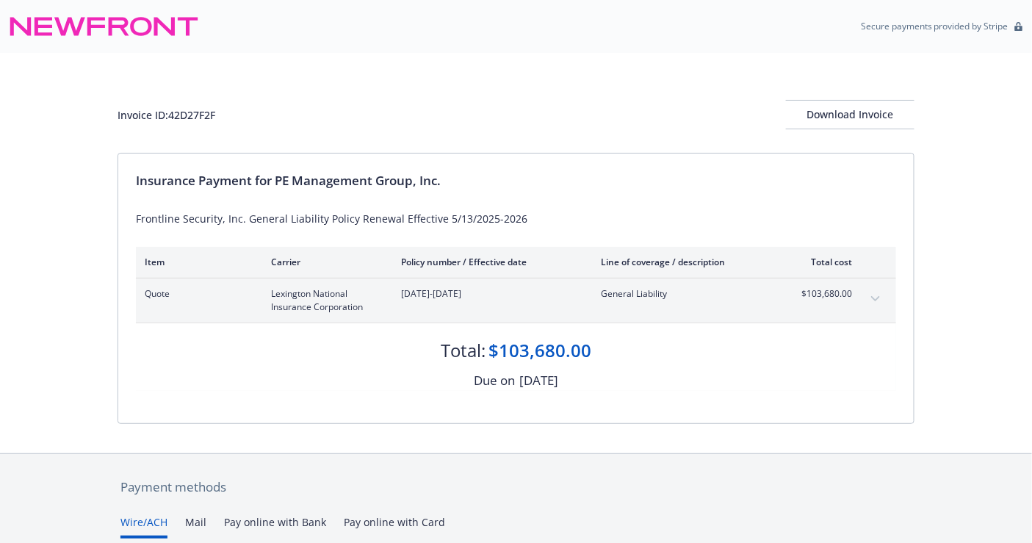
click at [875, 302] on button "expand content" at bounding box center [876, 299] width 24 height 24
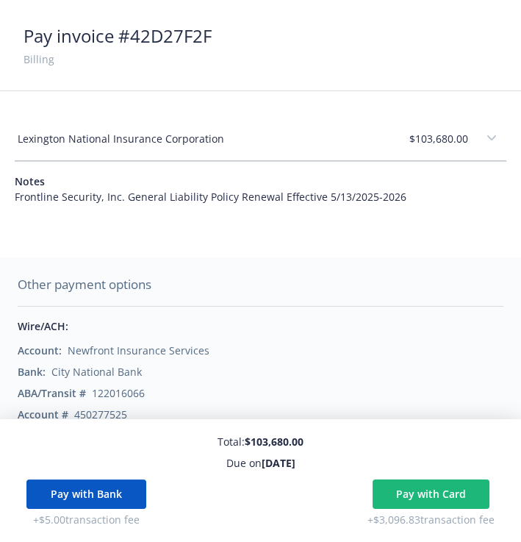
click at [481, 132] on button "expand content" at bounding box center [492, 138] width 24 height 24
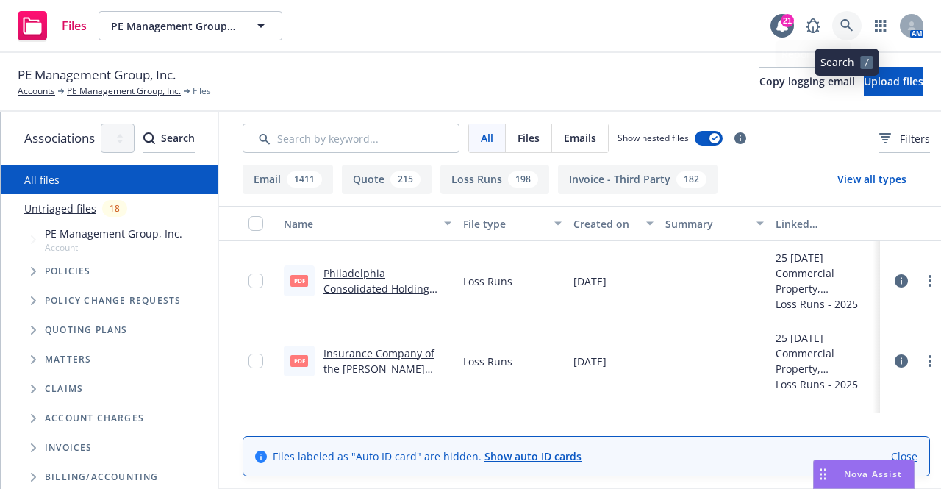
click at [852, 26] on icon at bounding box center [846, 25] width 13 height 13
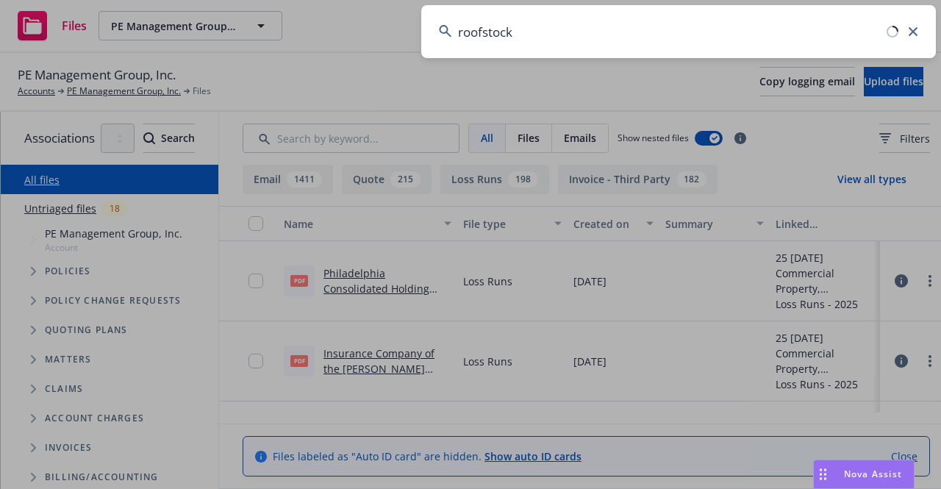
type input "roofstock"
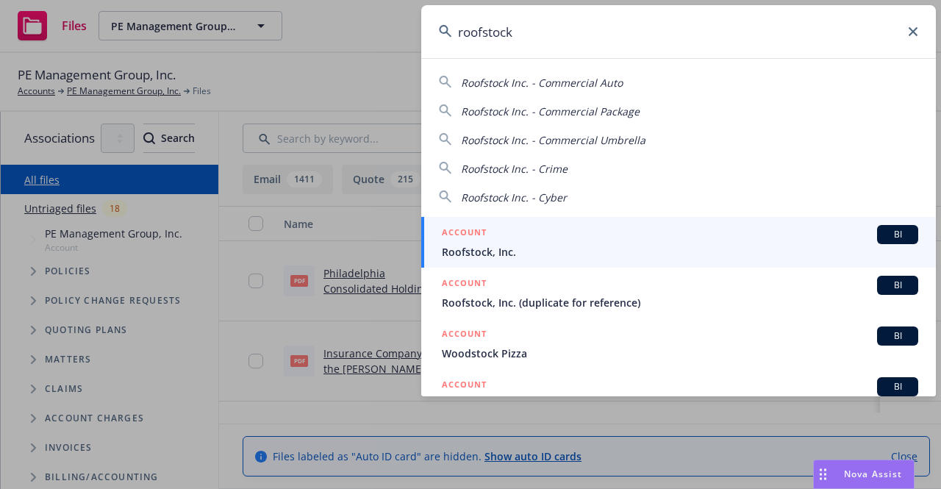
click at [688, 230] on div "ACCOUNT BI" at bounding box center [680, 234] width 476 height 19
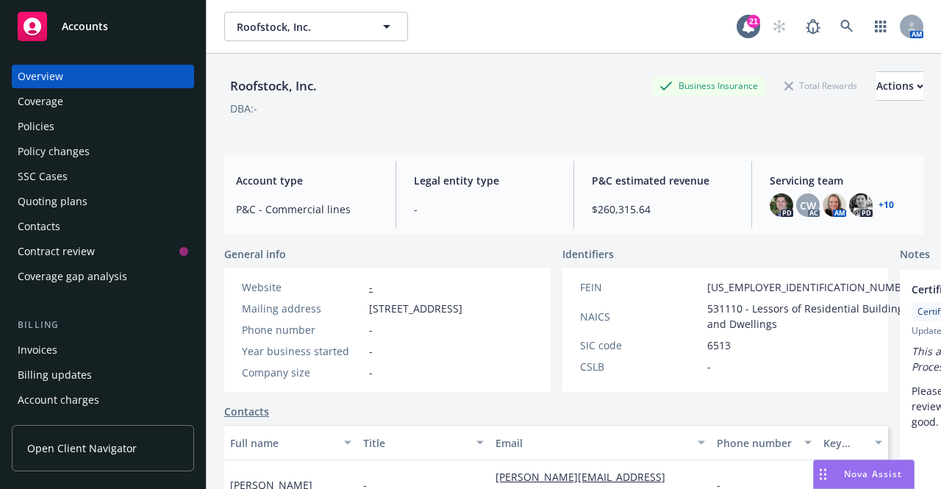
scroll to position [266, 0]
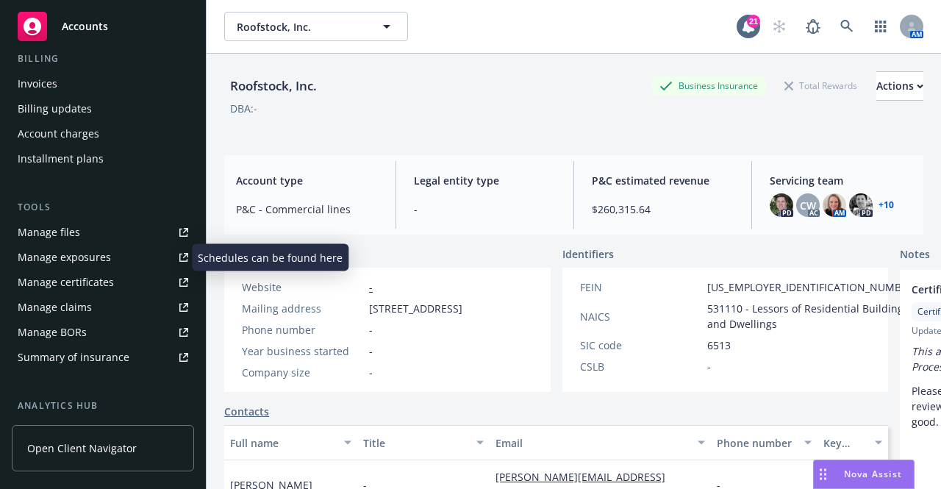
click at [47, 259] on div "Manage exposures" at bounding box center [64, 257] width 93 height 24
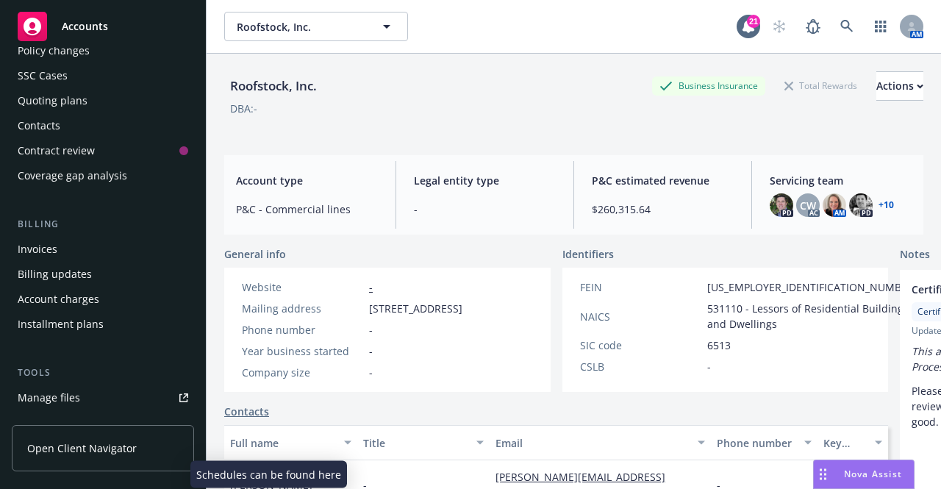
scroll to position [0, 0]
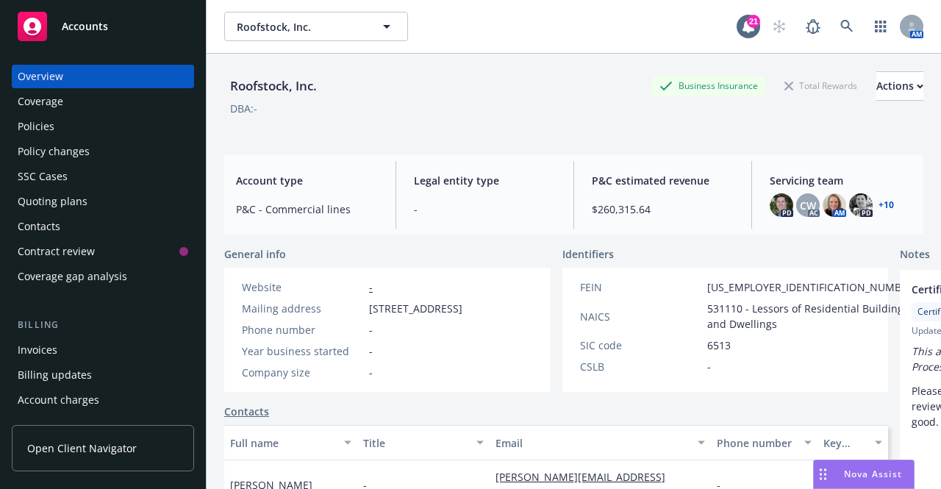
click at [75, 132] on div "Policies" at bounding box center [103, 127] width 170 height 24
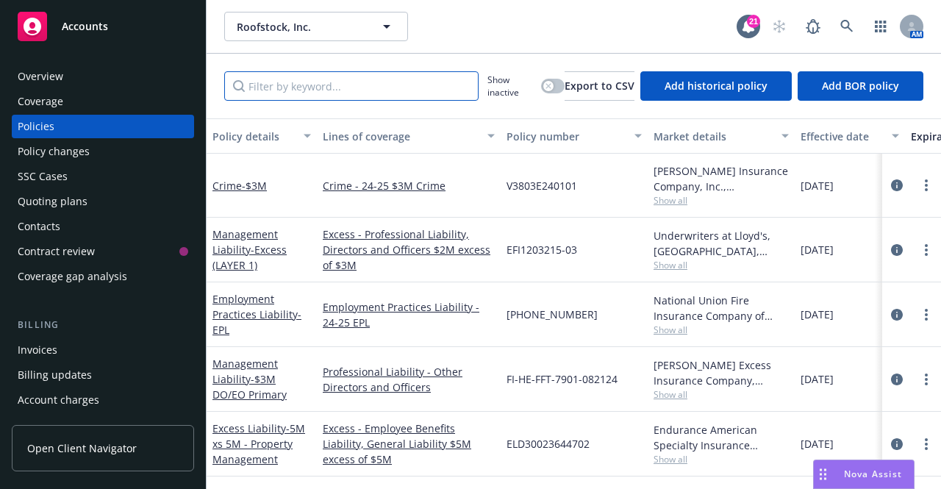
click at [345, 89] on input "Filter by keyword..." at bounding box center [351, 85] width 254 height 29
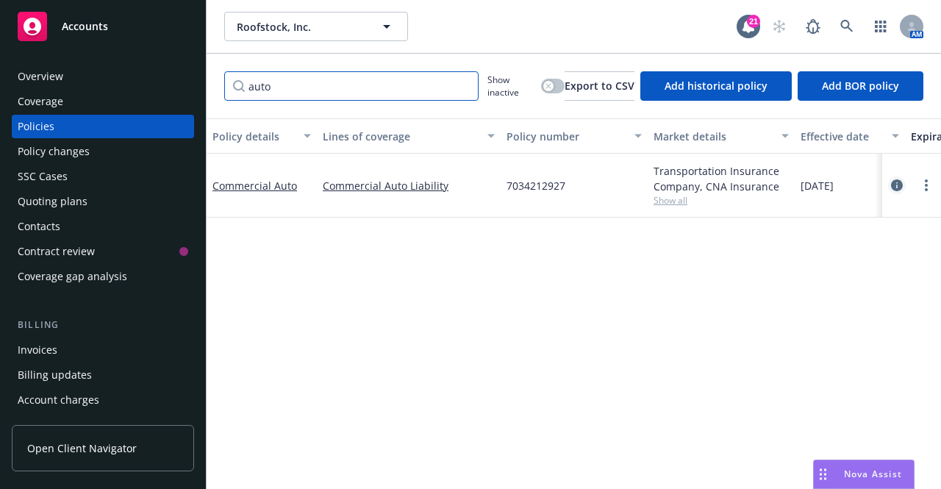
type input "auto"
click at [900, 189] on icon "circleInformation" at bounding box center [897, 185] width 12 height 12
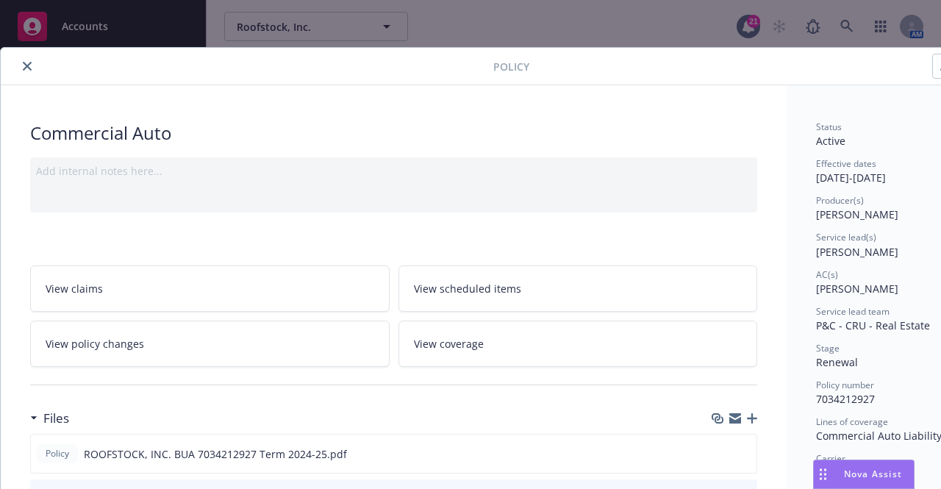
scroll to position [124, 0]
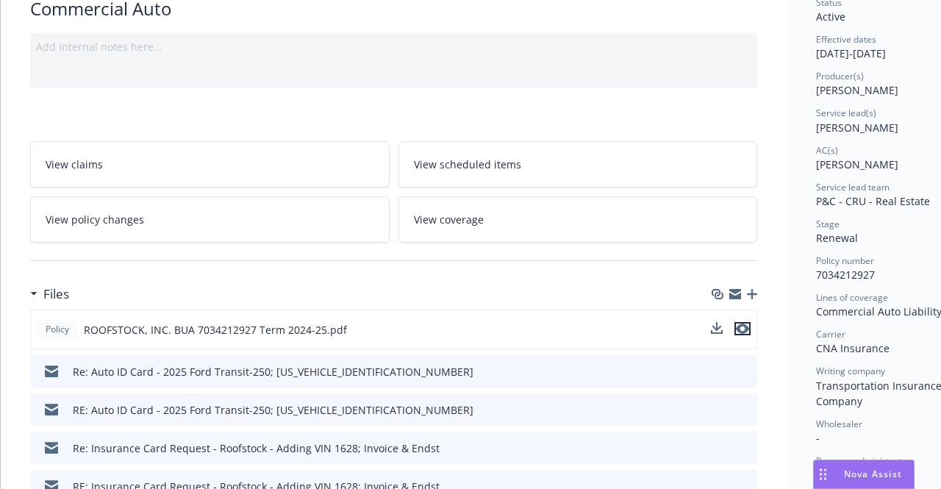
click at [738, 328] on icon "preview file" at bounding box center [742, 328] width 13 height 10
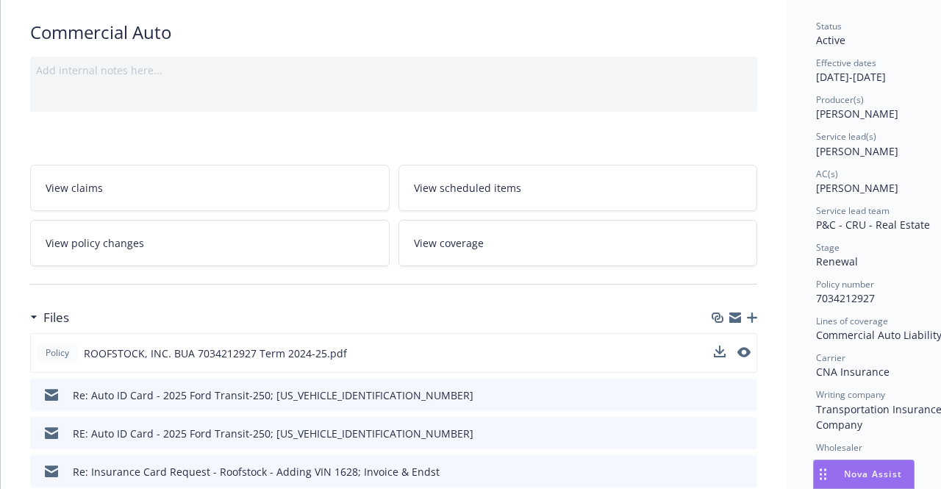
scroll to position [0, 0]
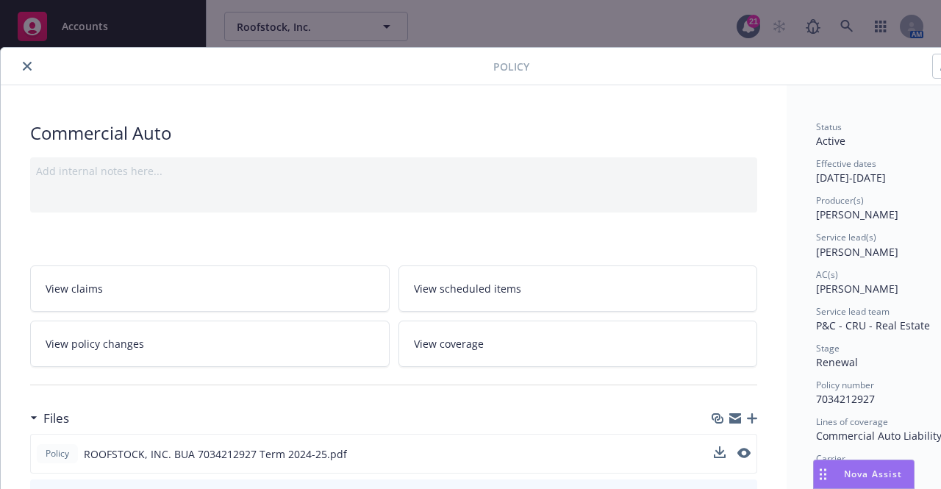
click at [26, 66] on icon "close" at bounding box center [27, 66] width 9 height 9
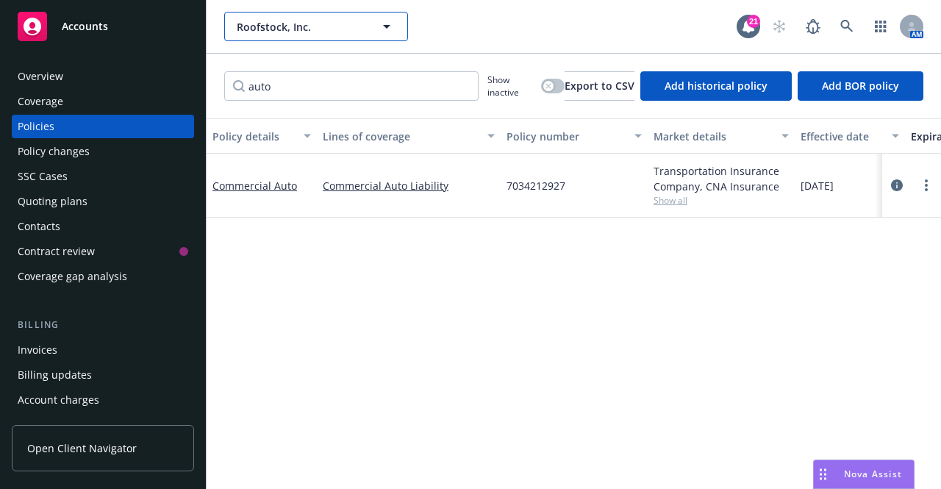
click at [284, 26] on span "Roofstock, Inc." at bounding box center [300, 26] width 127 height 15
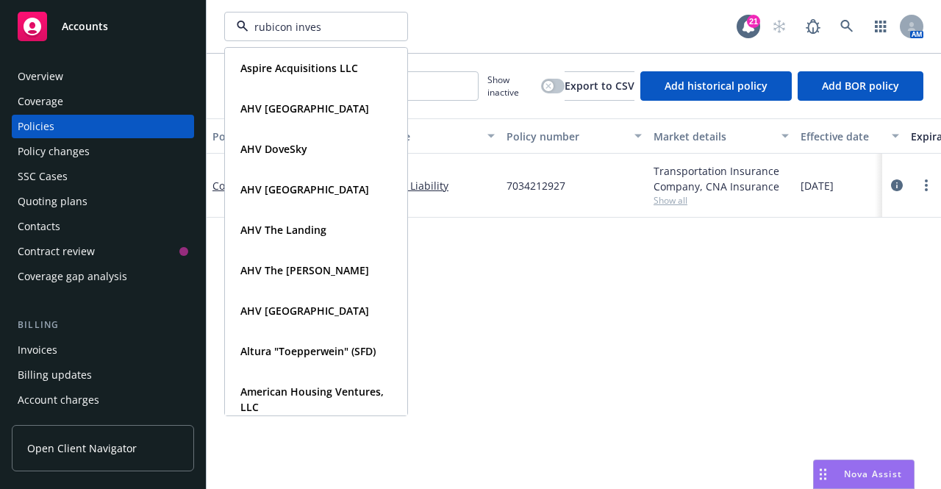
type input "rubicon invest"
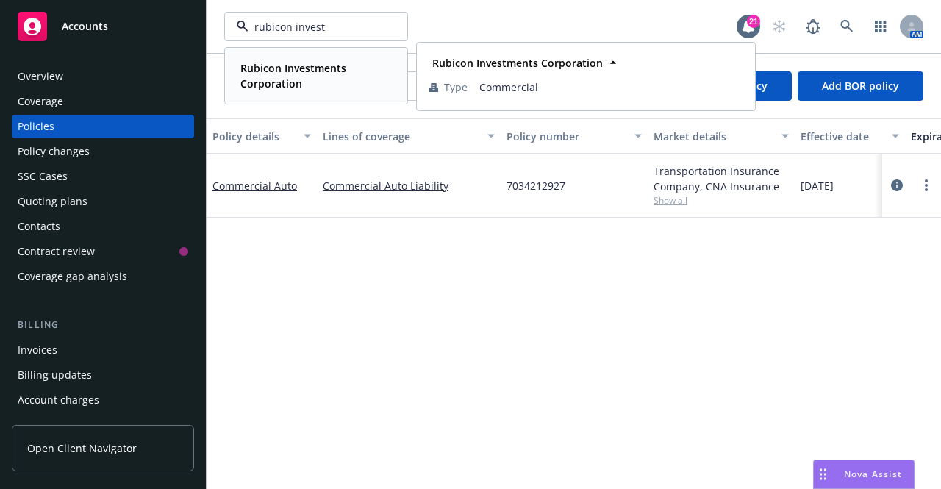
click at [286, 81] on strong "Rubicon Investments Corporation" at bounding box center [293, 75] width 106 height 29
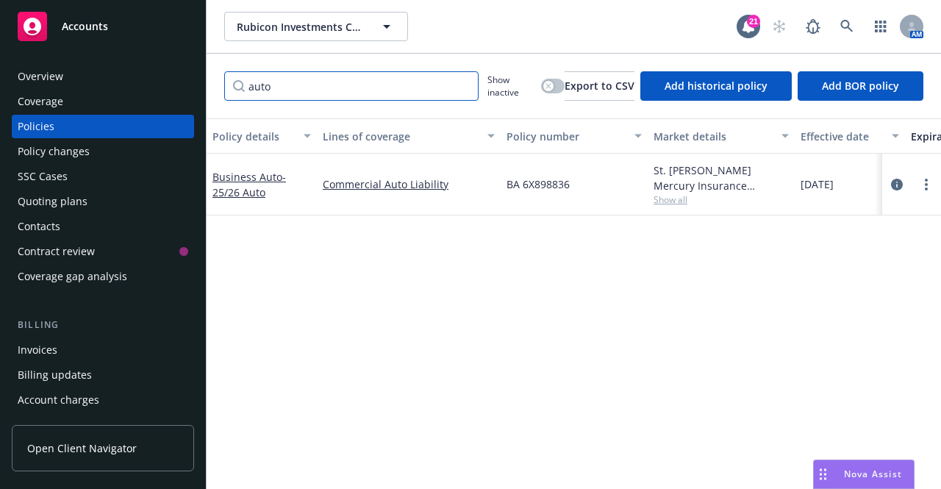
click at [462, 87] on input "auto" at bounding box center [351, 85] width 254 height 29
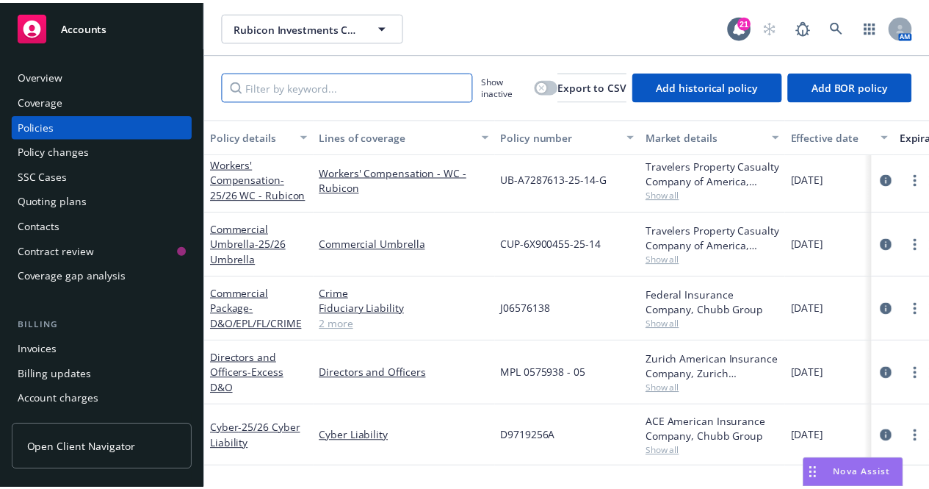
scroll to position [641, 0]
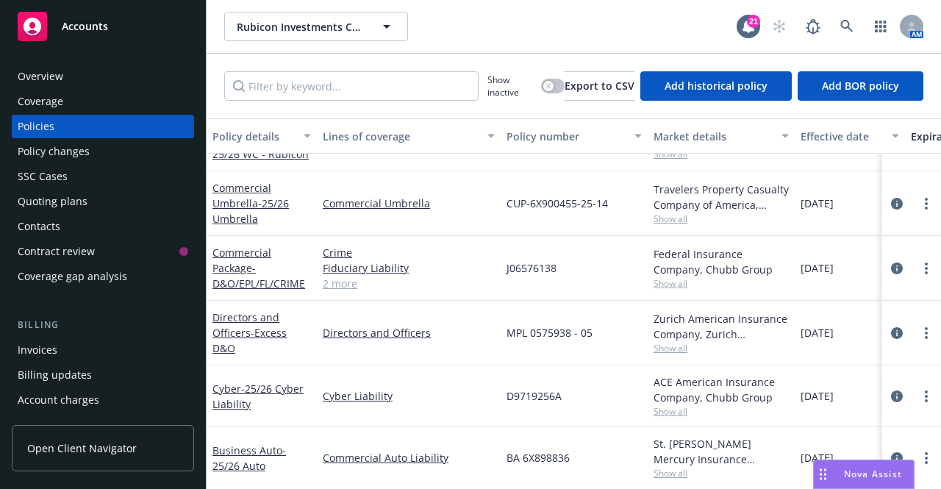
click at [353, 281] on link "2 more" at bounding box center [409, 283] width 172 height 15
click at [841, 24] on icon at bounding box center [846, 26] width 12 height 12
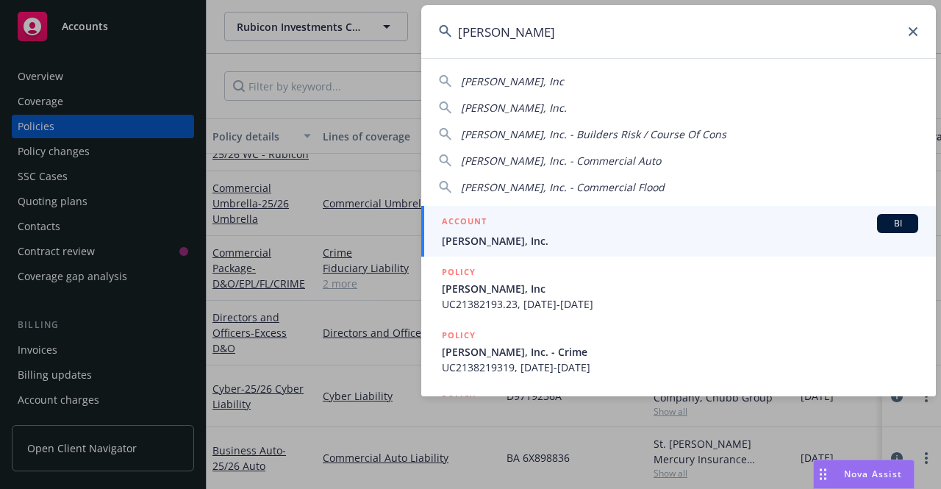
type input "jb mattes"
click at [506, 230] on div "ACCOUNT BI" at bounding box center [680, 223] width 476 height 19
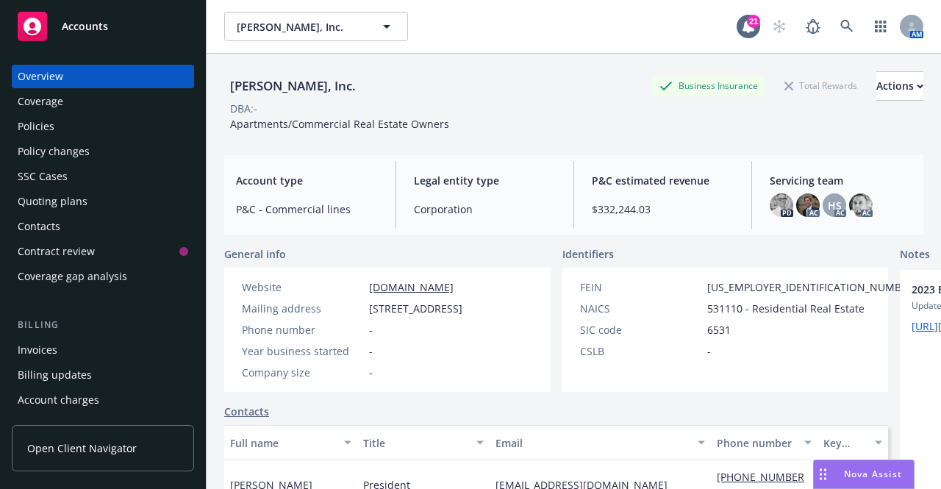
click at [71, 149] on div "Policy changes" at bounding box center [54, 152] width 72 height 24
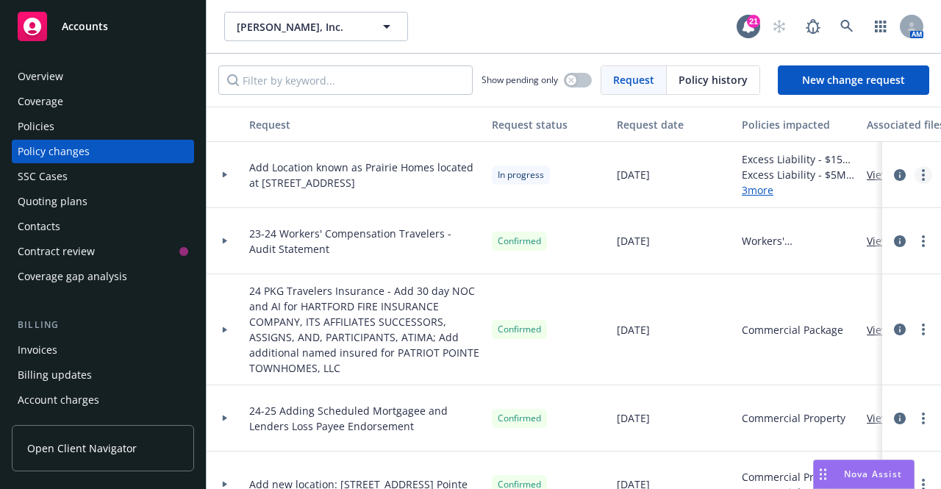
click at [920, 177] on link "more" at bounding box center [923, 175] width 18 height 18
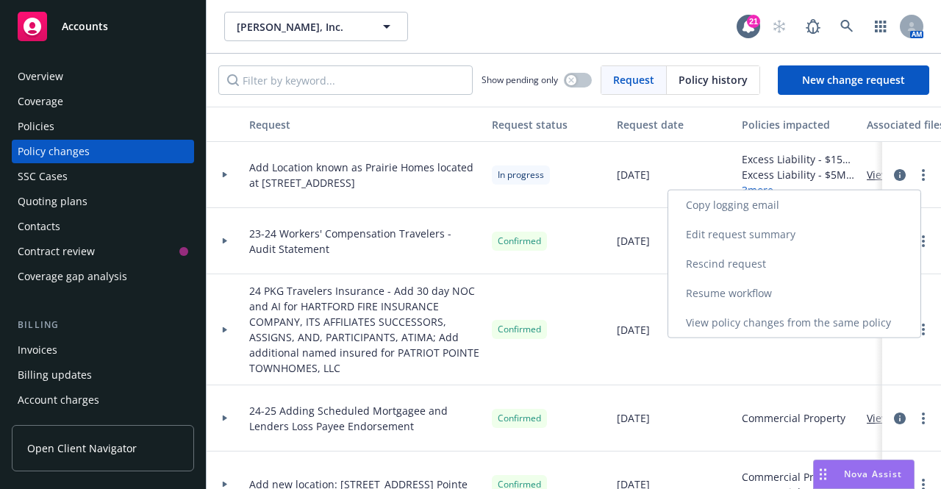
click at [785, 300] on link "Resume workflow" at bounding box center [794, 292] width 252 height 29
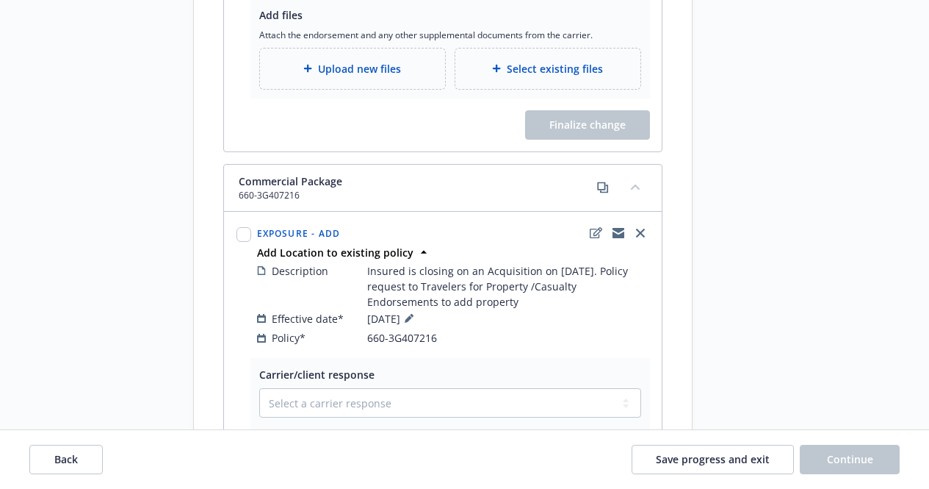
scroll to position [2169, 0]
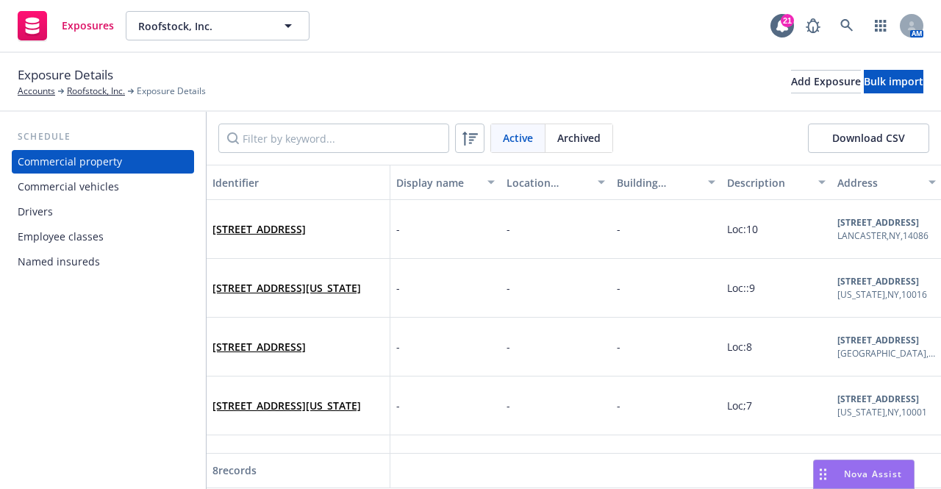
click at [118, 182] on div "Commercial vehicles" at bounding box center [103, 187] width 170 height 24
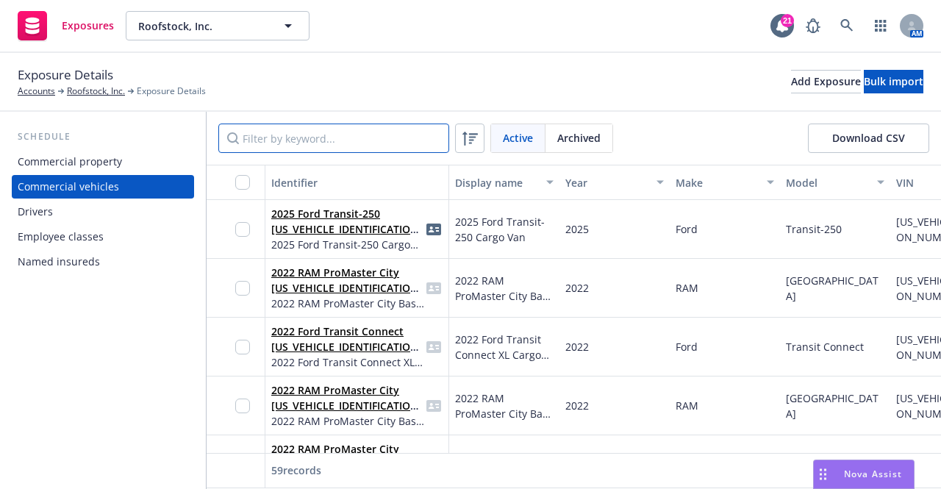
click at [337, 137] on input "Filter by keyword..." at bounding box center [333, 137] width 231 height 29
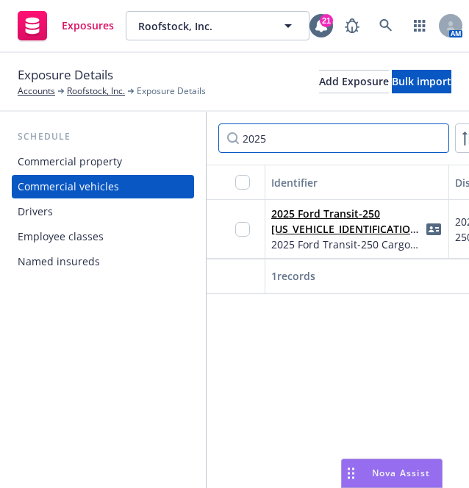
type input "2025"
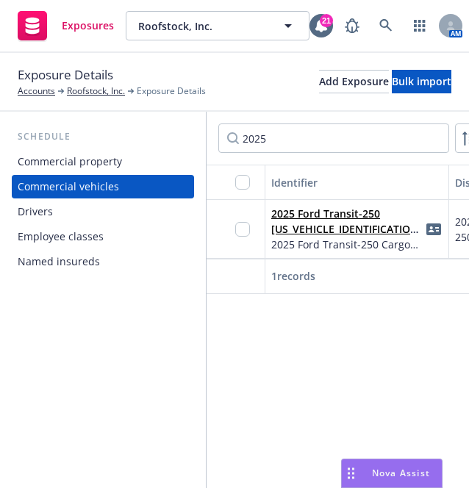
scroll to position [1, 0]
